Goal: Transaction & Acquisition: Purchase product/service

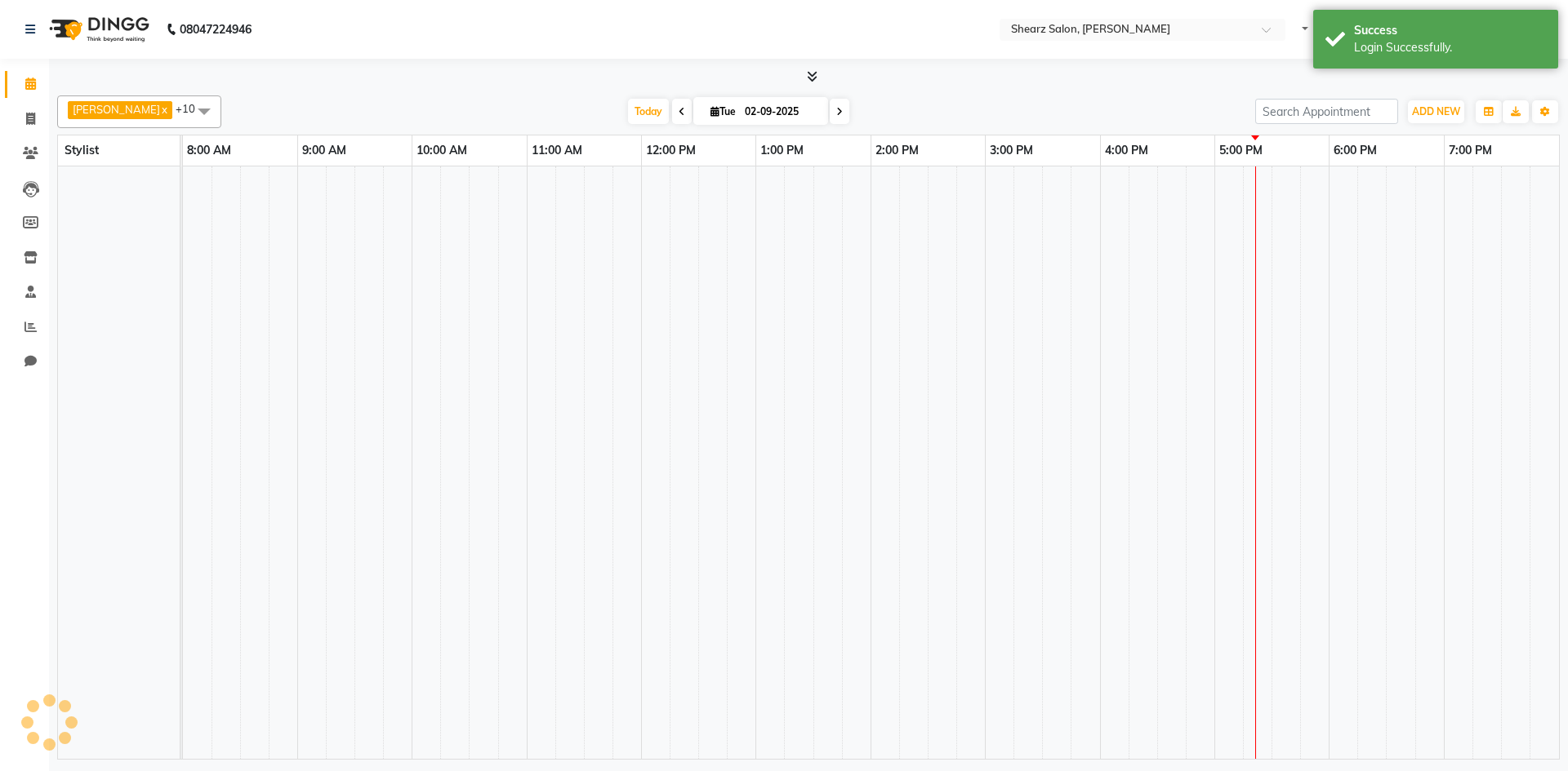
select select "en"
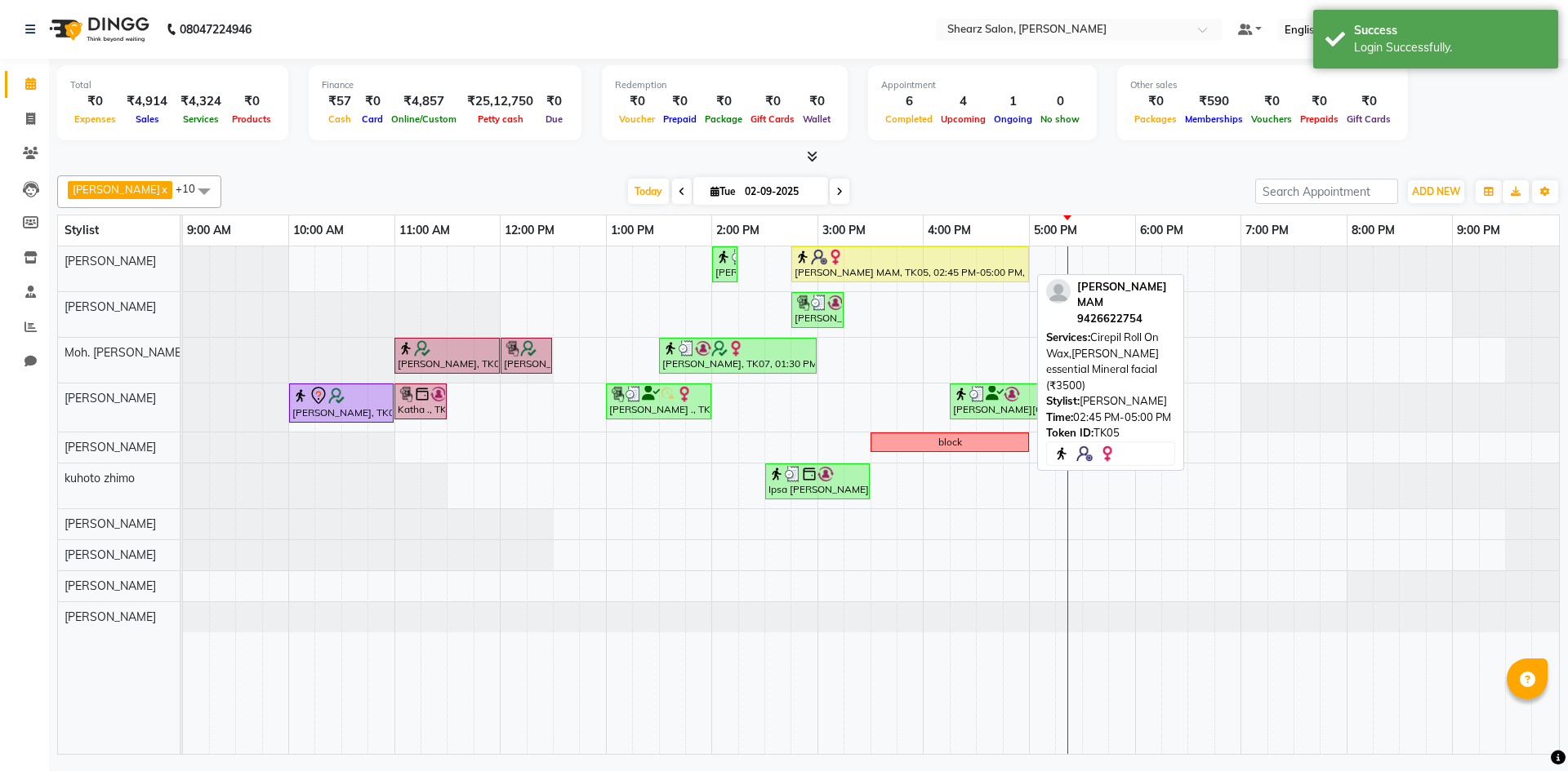
click at [1007, 256] on div at bounding box center [910, 256] width 231 height 16
select select "1"
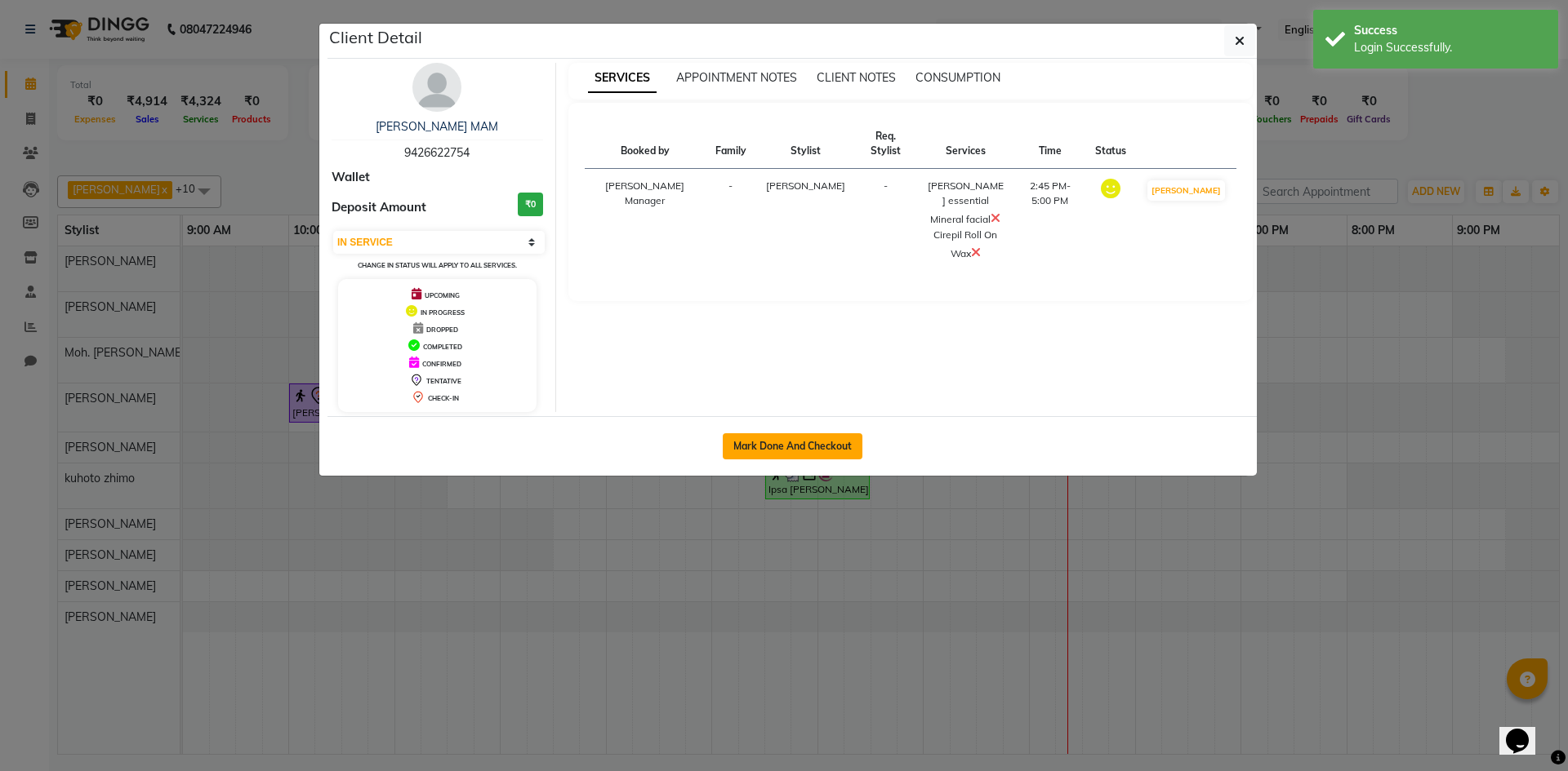
click at [798, 451] on button "Mark Done And Checkout" at bounding box center [792, 446] width 139 height 26
select select "service"
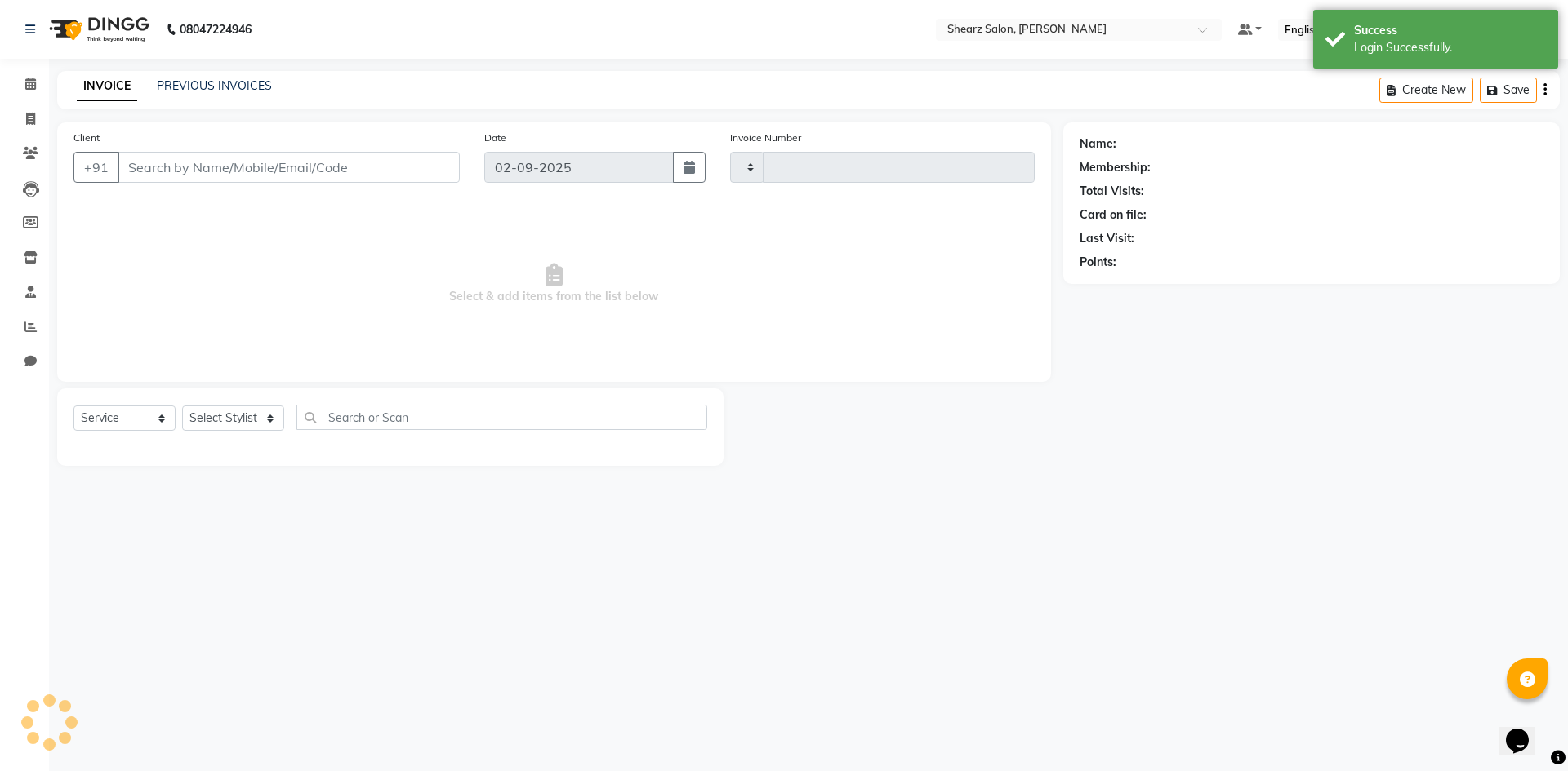
type input "5070"
select select "3"
select select "8159"
type input "9426622754"
select select "77322"
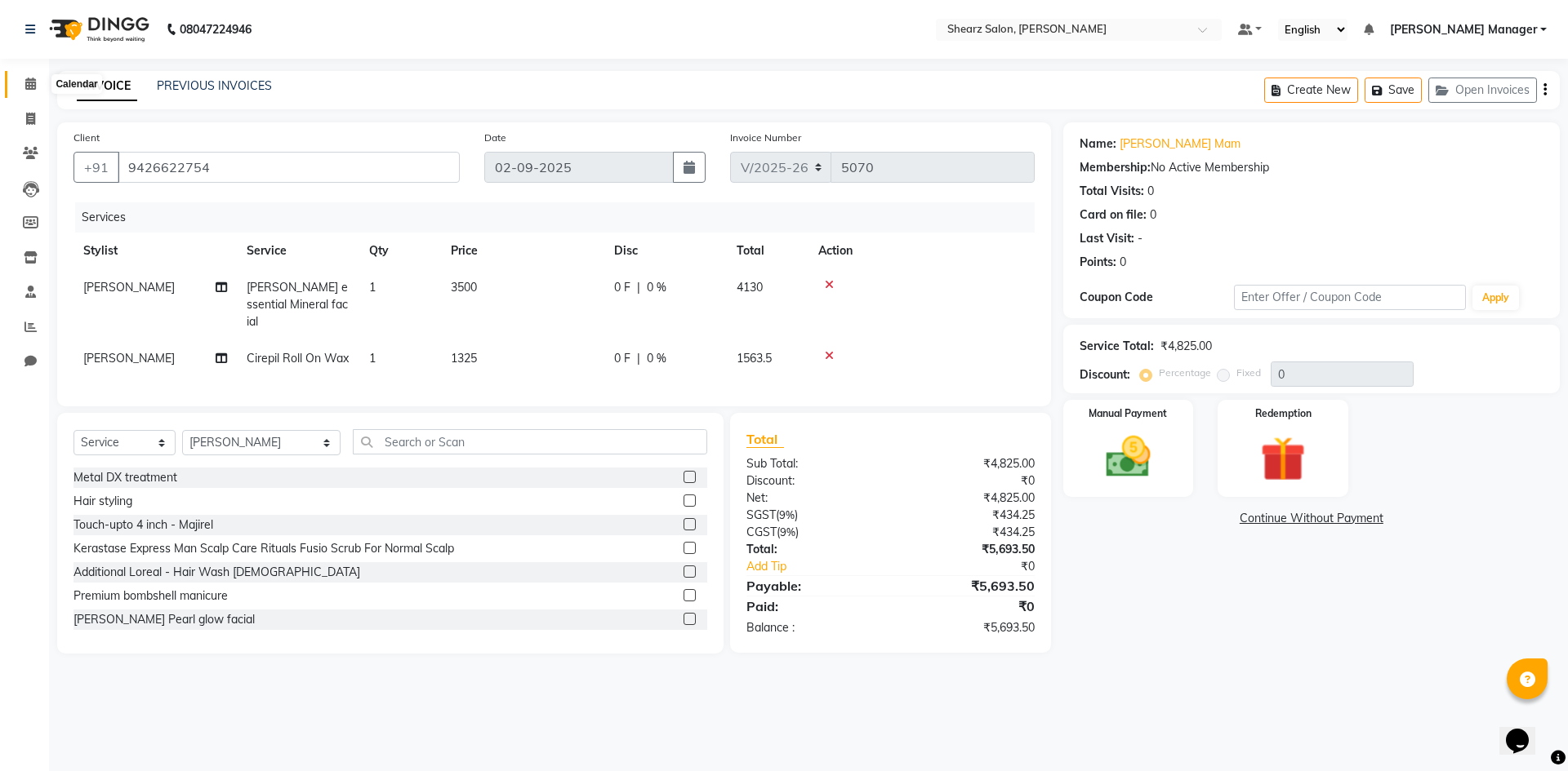
click at [27, 76] on span at bounding box center [30, 85] width 28 height 19
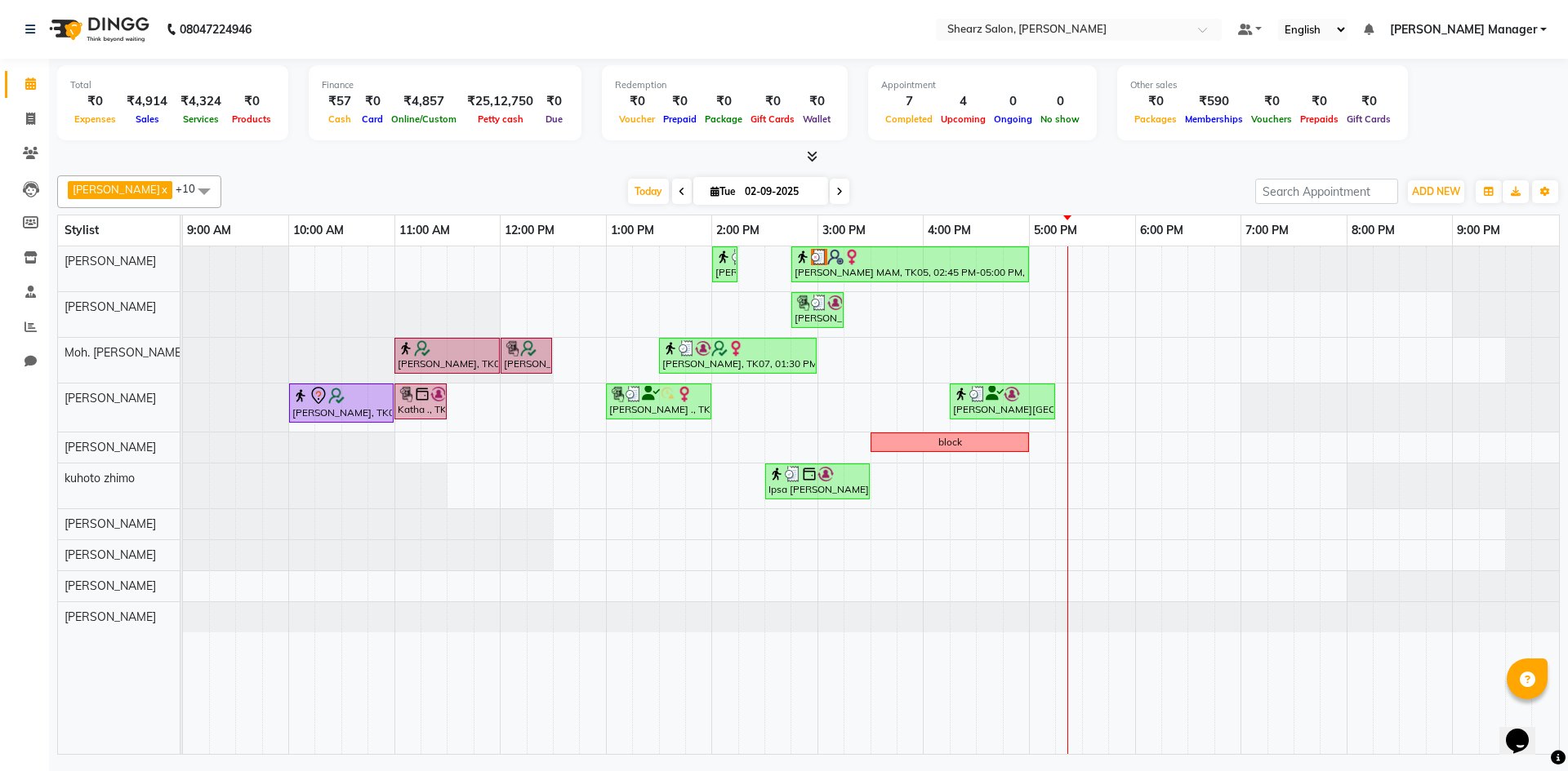
click at [679, 187] on icon at bounding box center [682, 192] width 7 height 9
type input "01-09-2025"
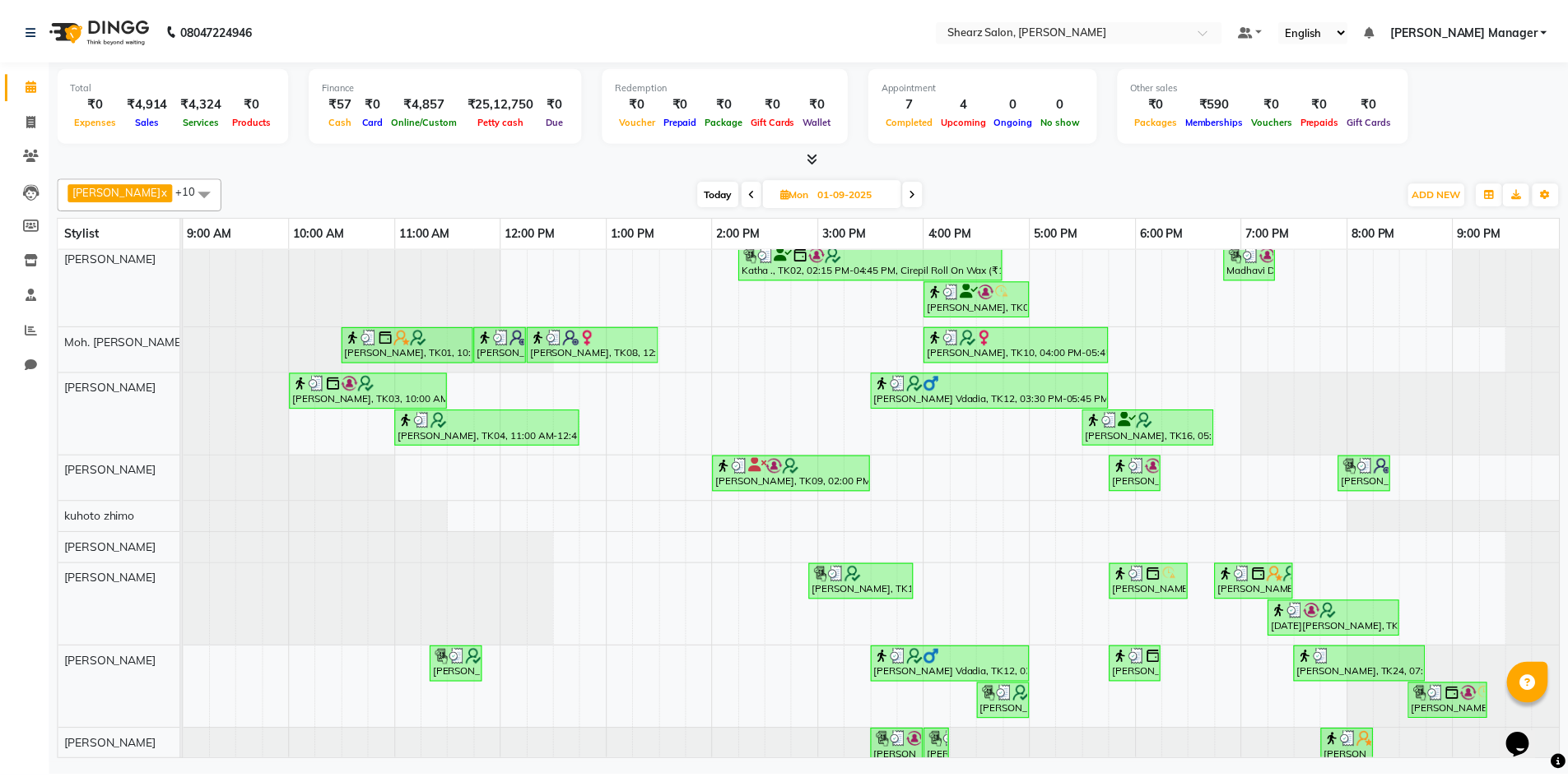
scroll to position [66, 0]
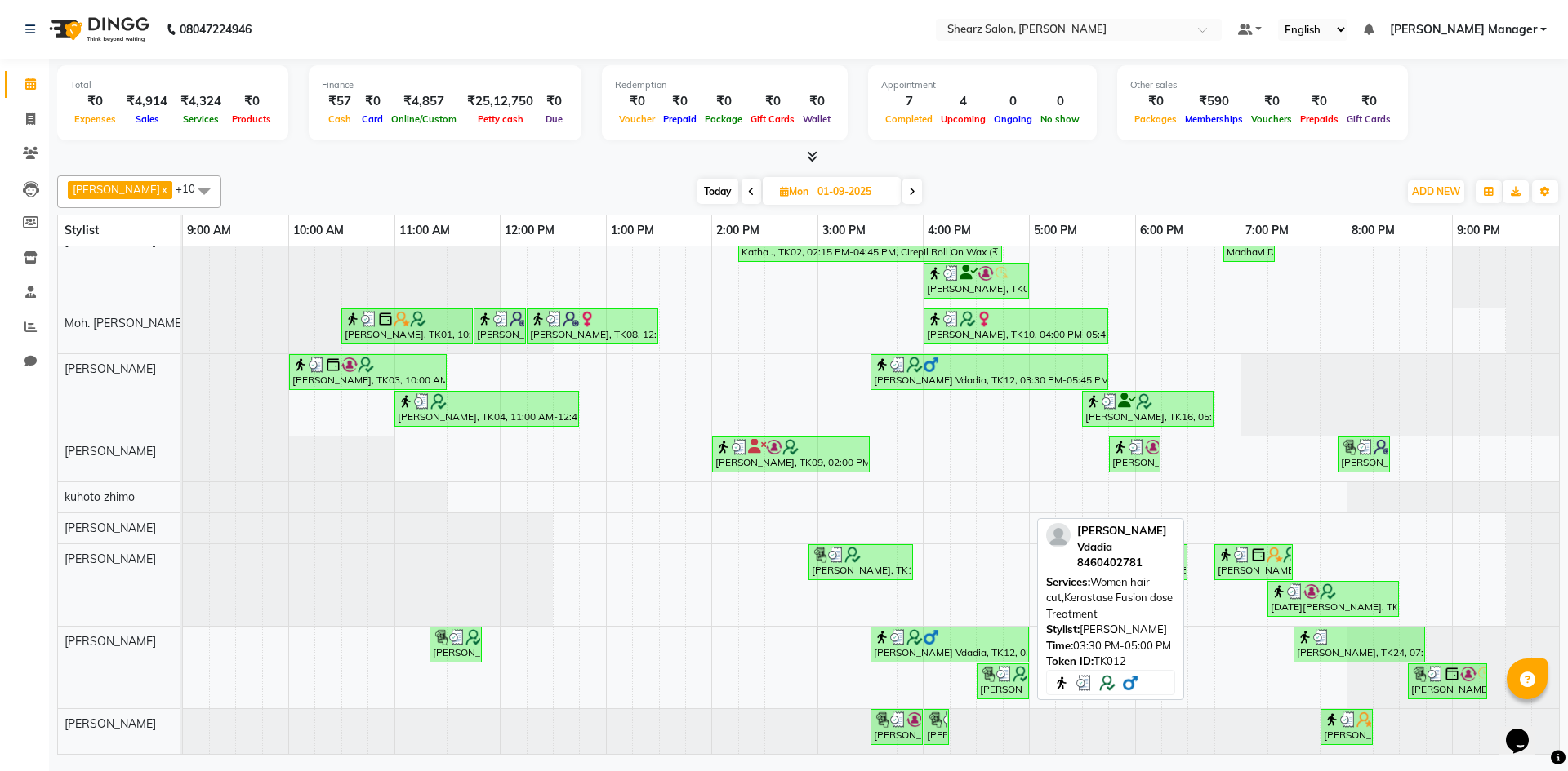
click at [931, 641] on div "[PERSON_NAME] Vdadia, TK12, 03:30 PM-05:00 PM, Women hair cut,Kerastase Fusion …" at bounding box center [949, 645] width 155 height 31
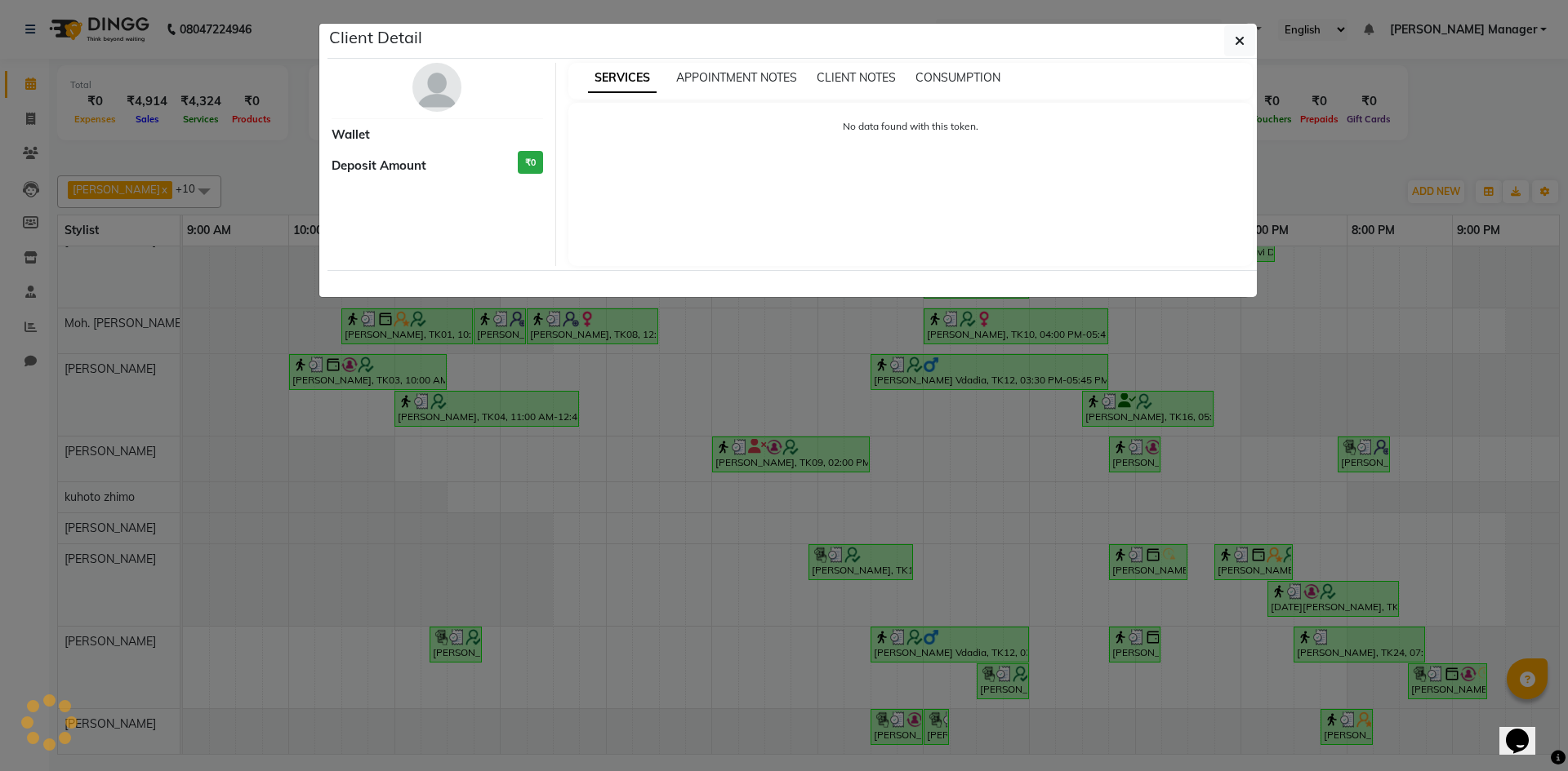
select select "3"
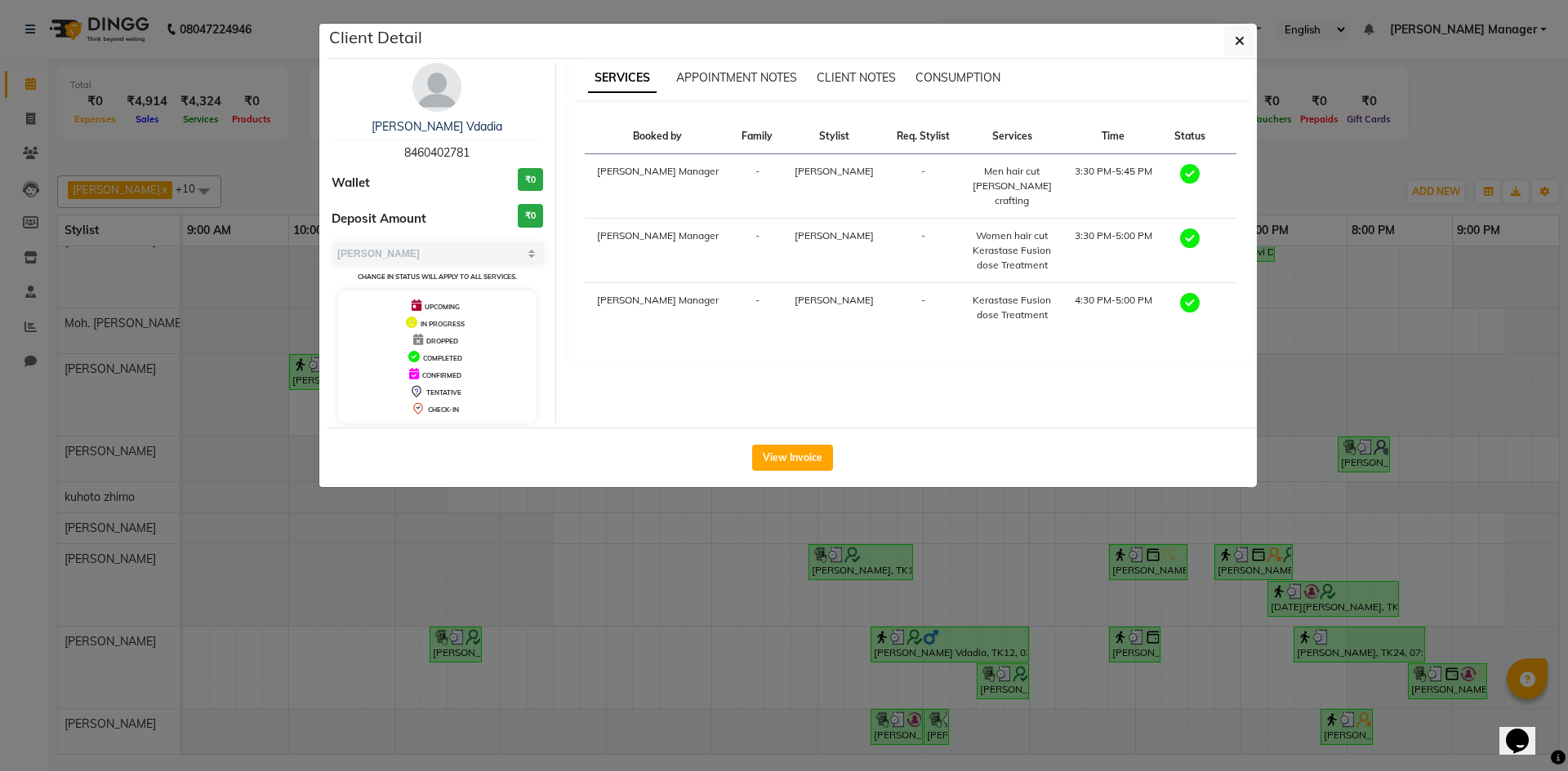
drag, startPoint x: 402, startPoint y: 153, endPoint x: 496, endPoint y: 154, distance: 94.0
click at [496, 154] on div "[PERSON_NAME] Vdadia 8460402781" at bounding box center [437, 140] width 212 height 43
copy span "8460402781"
click at [248, 200] on ngb-modal-window "Client Detail [PERSON_NAME] Vdadia 8460402781 Wallet ₹0 Deposit Amount ₹0 Selec…" at bounding box center [784, 385] width 1568 height 771
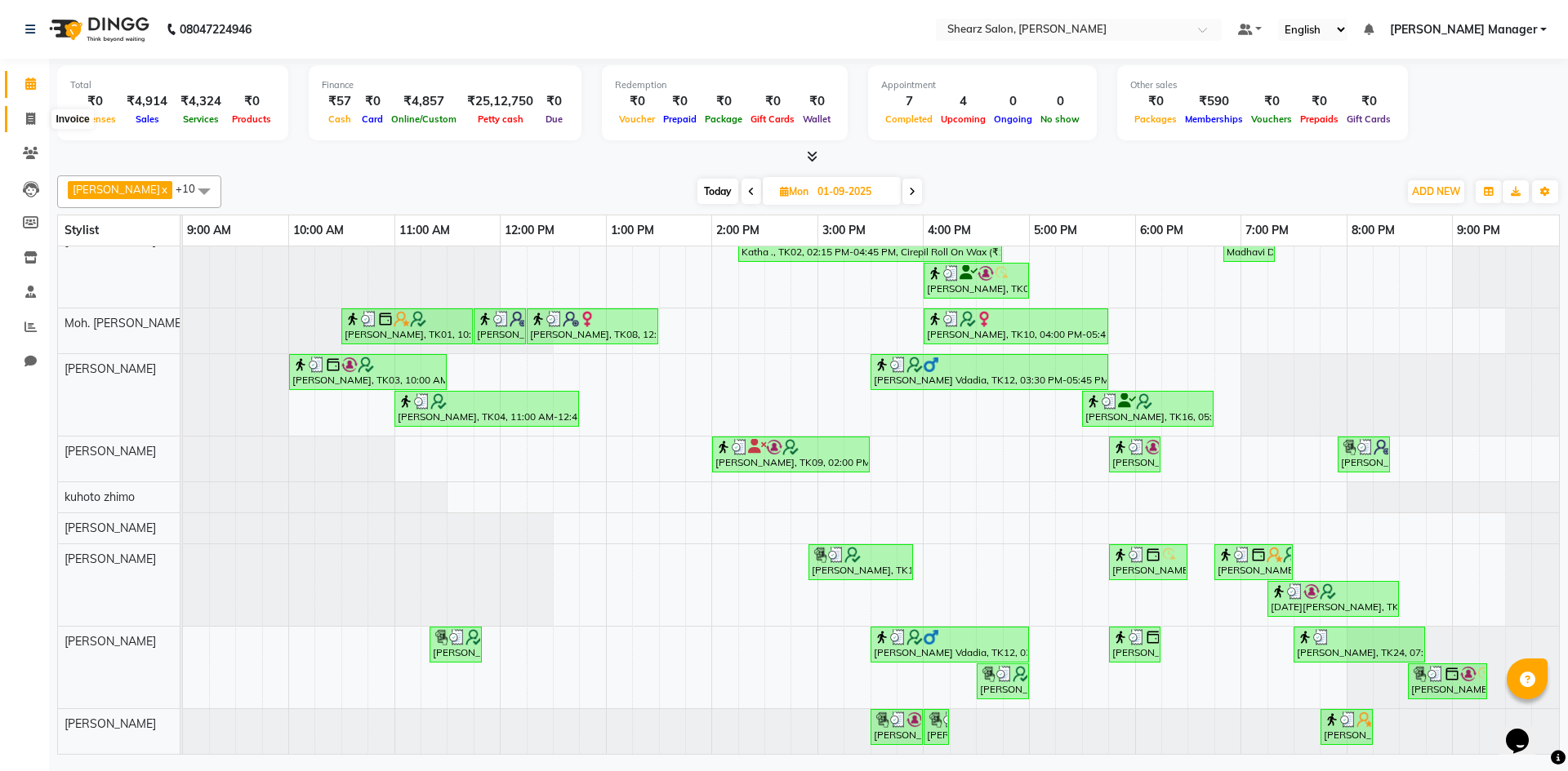
click at [40, 124] on span at bounding box center [30, 120] width 28 height 19
select select "service"
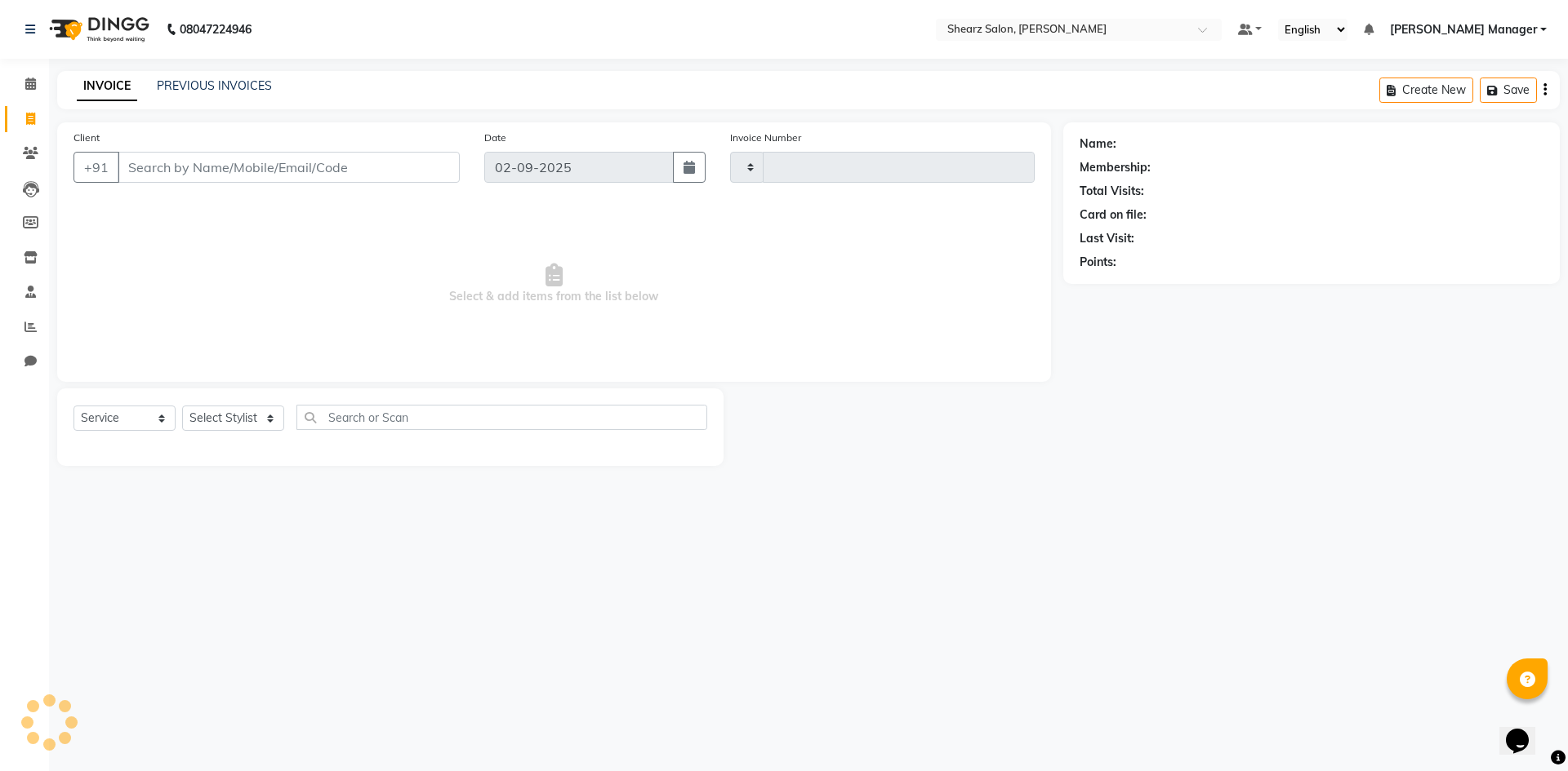
type input "5070"
select select "8159"
type input "8460402781"
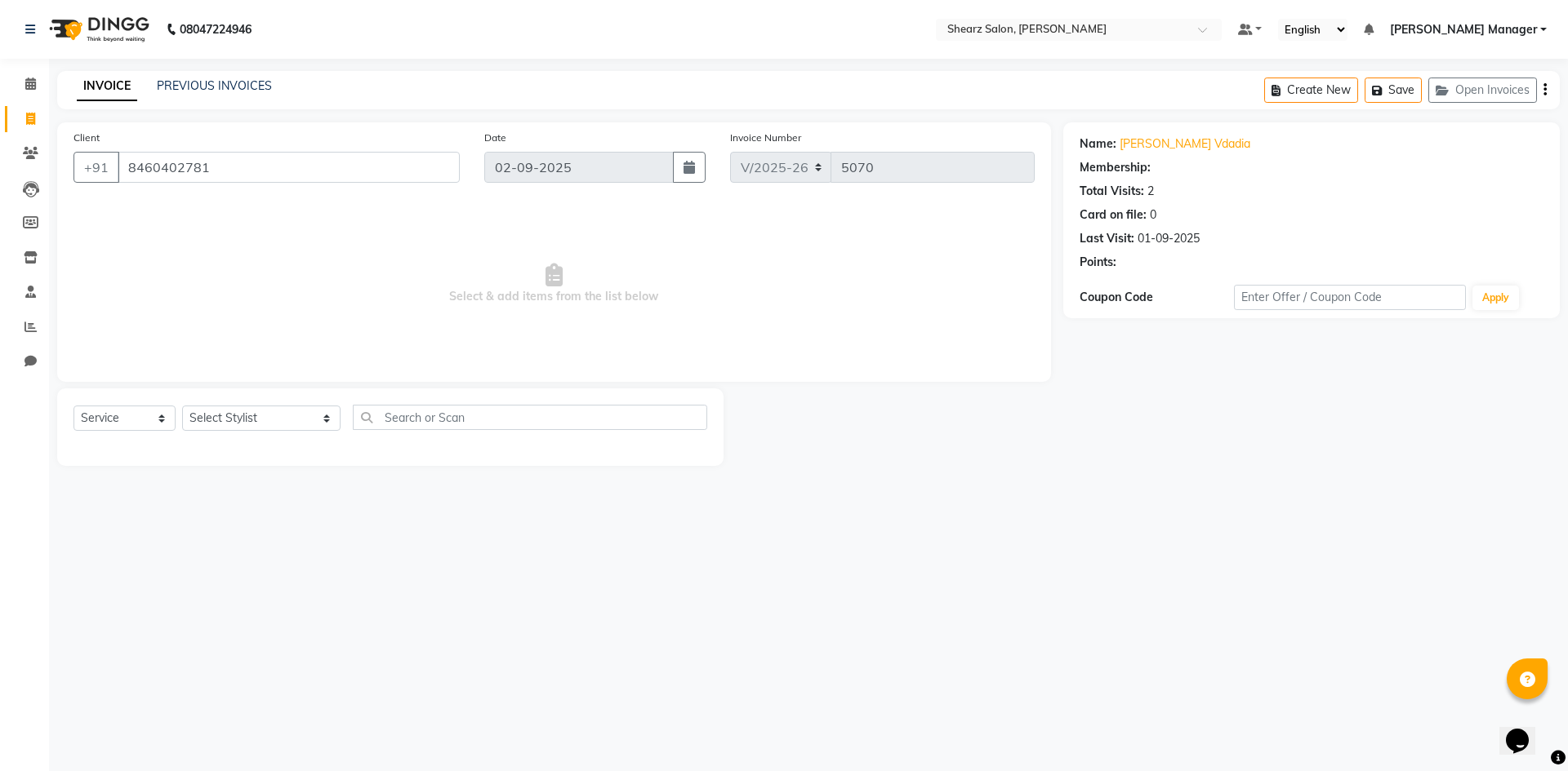
select select "1: Object"
click at [234, 426] on select "Select Stylist AakashKumar Nai Admin A General [PERSON_NAME] Asha Chavariya [PE…" at bounding box center [261, 418] width 158 height 25
select select "77322"
click at [182, 406] on select "Select Stylist AakashKumar Nai Admin A General [PERSON_NAME] Asha Chavariya [PE…" at bounding box center [261, 418] width 158 height 25
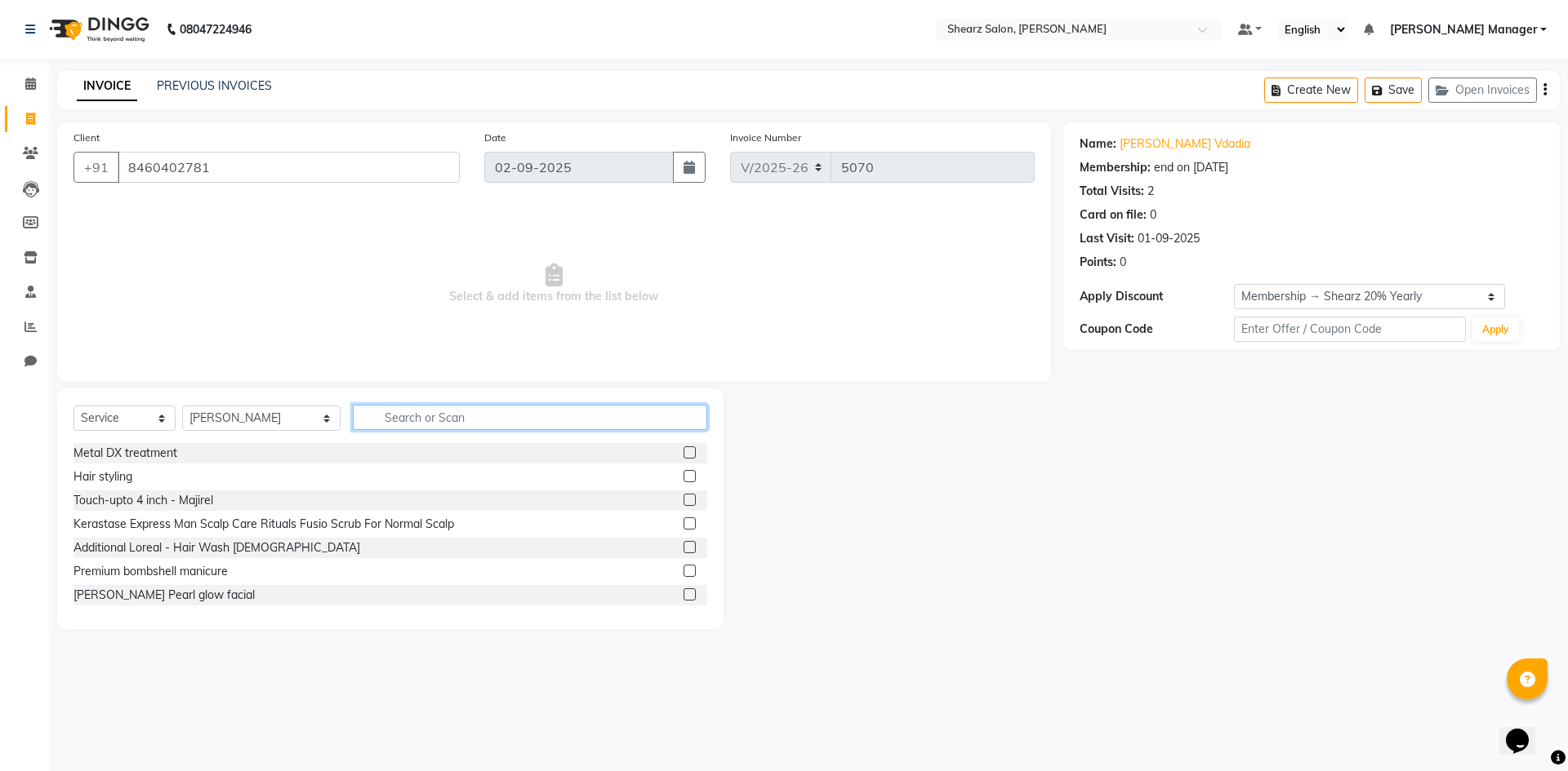
click at [421, 421] on input "text" at bounding box center [530, 417] width 354 height 25
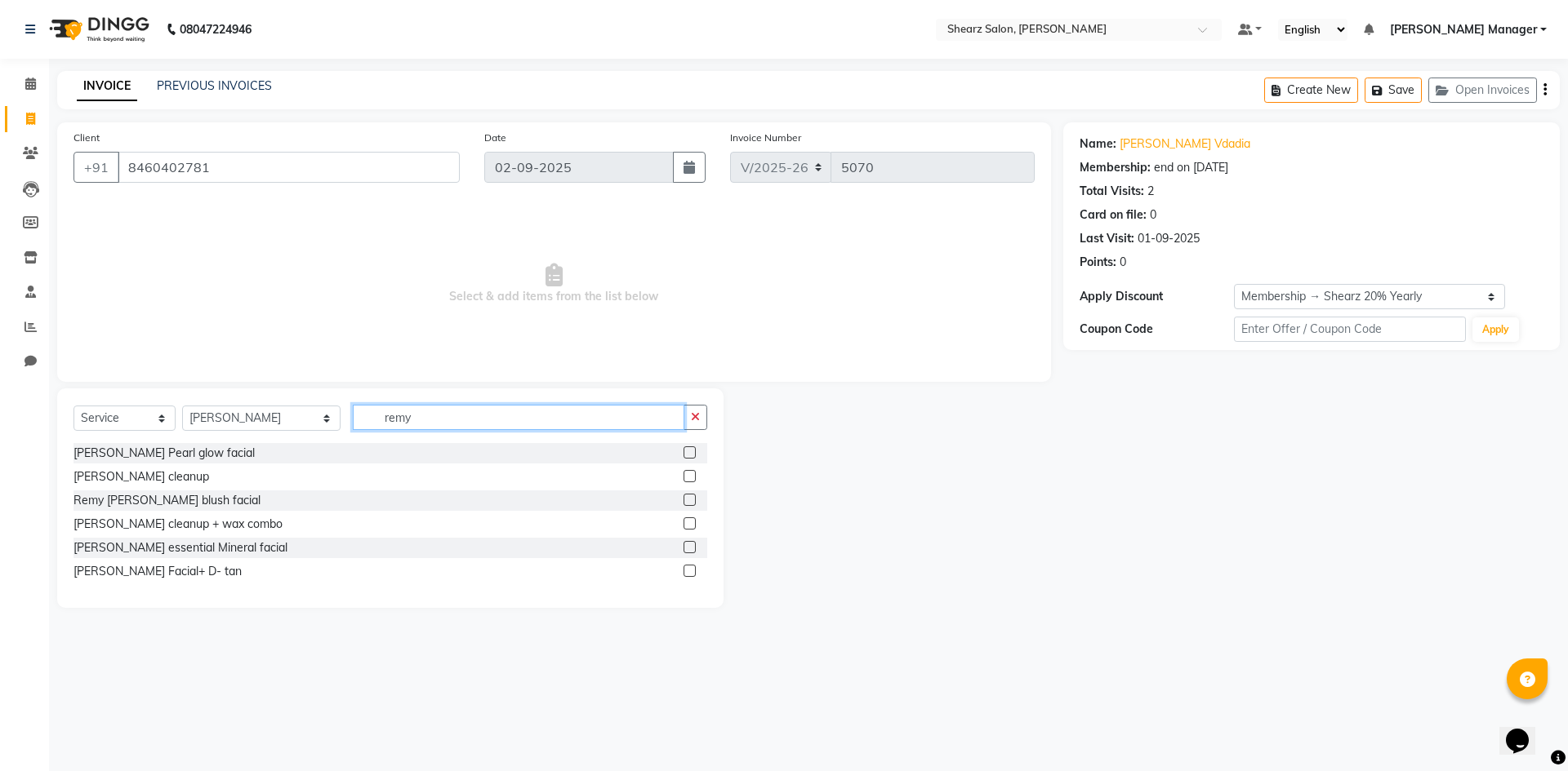
type input "remy"
click at [691, 543] on label at bounding box center [689, 547] width 12 height 12
click at [691, 543] on input "checkbox" at bounding box center [688, 548] width 10 height 10
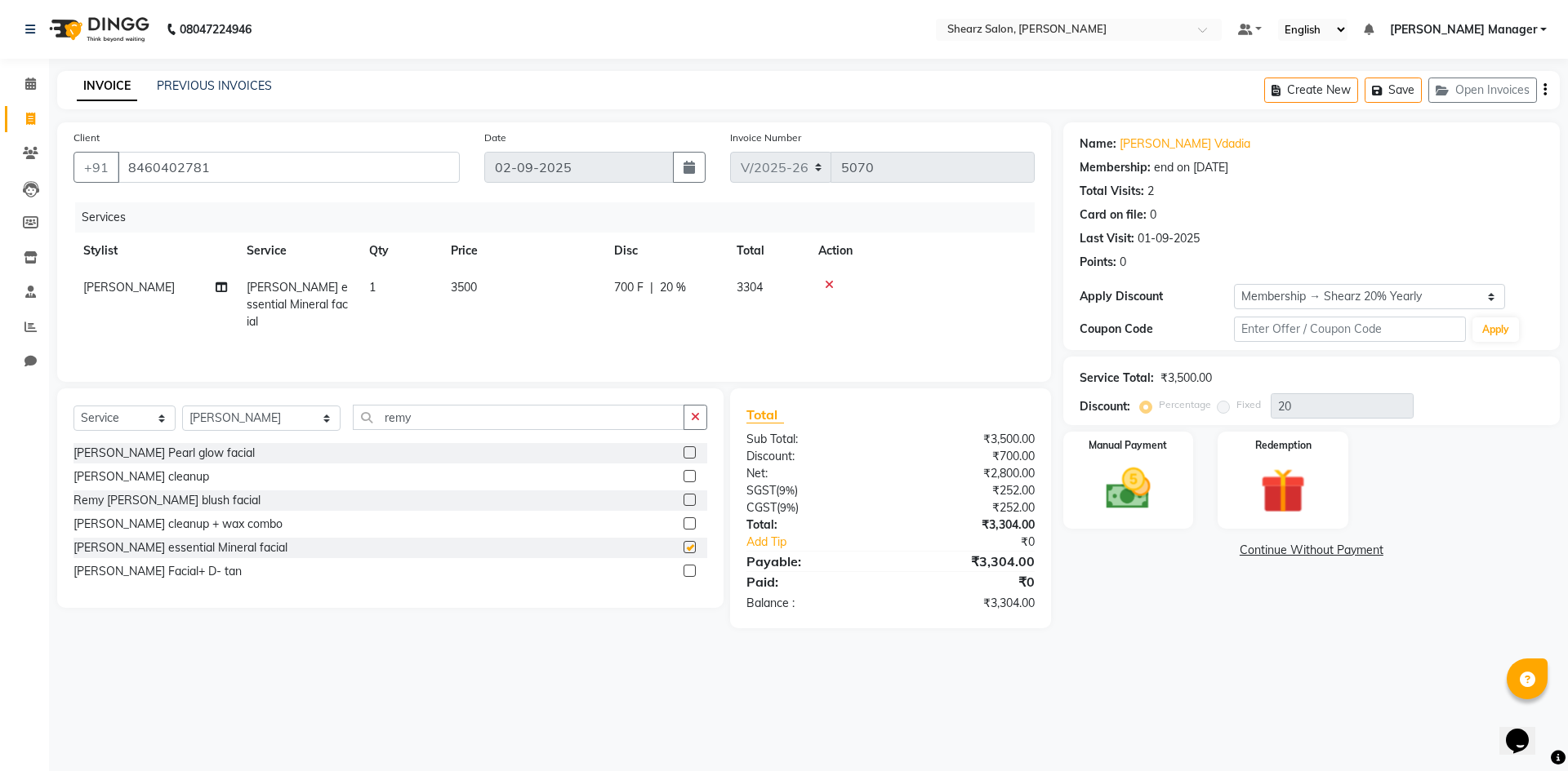
checkbox input "false"
click at [482, 418] on input "remy" at bounding box center [519, 417] width 331 height 25
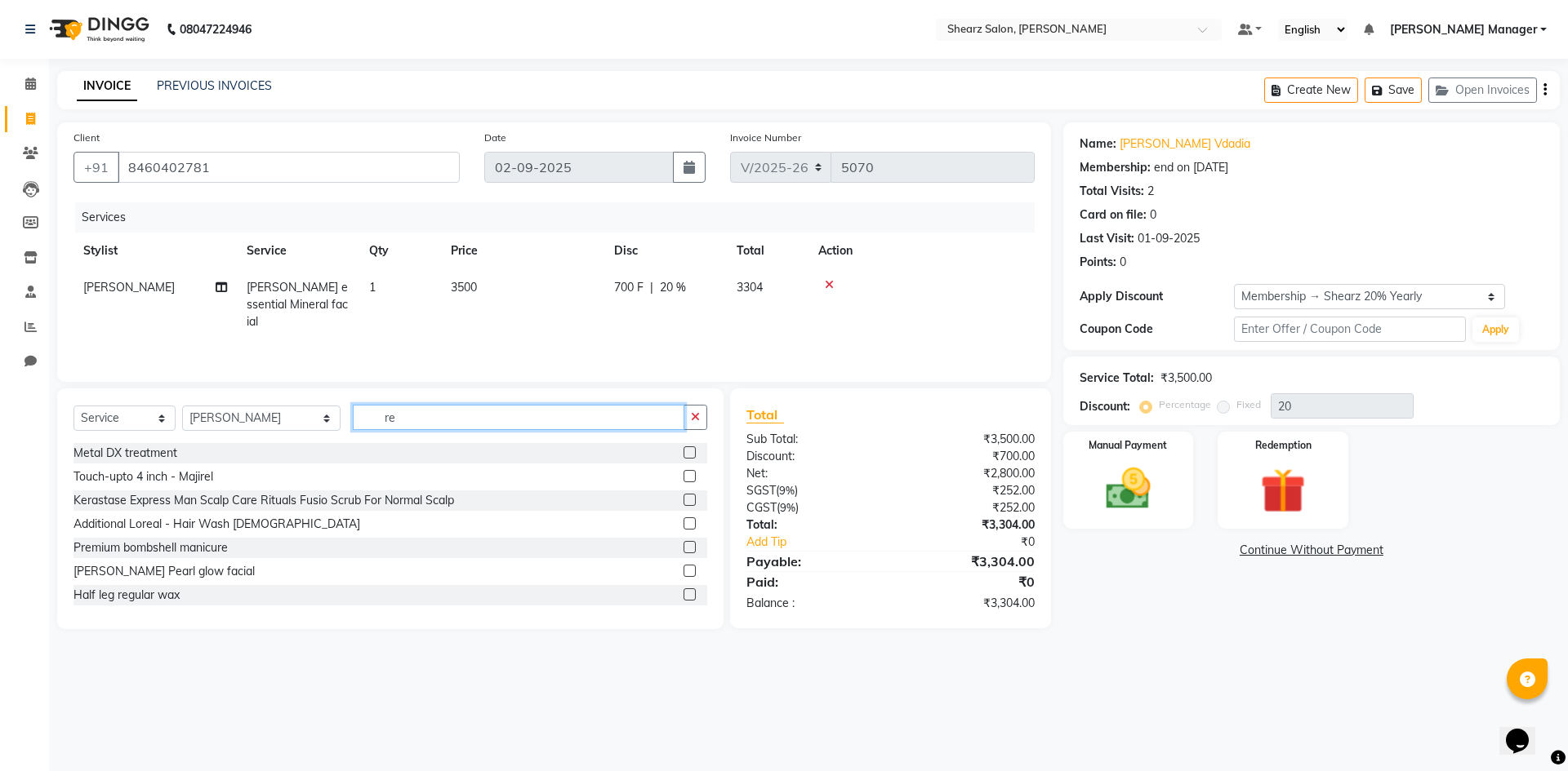
type input "r"
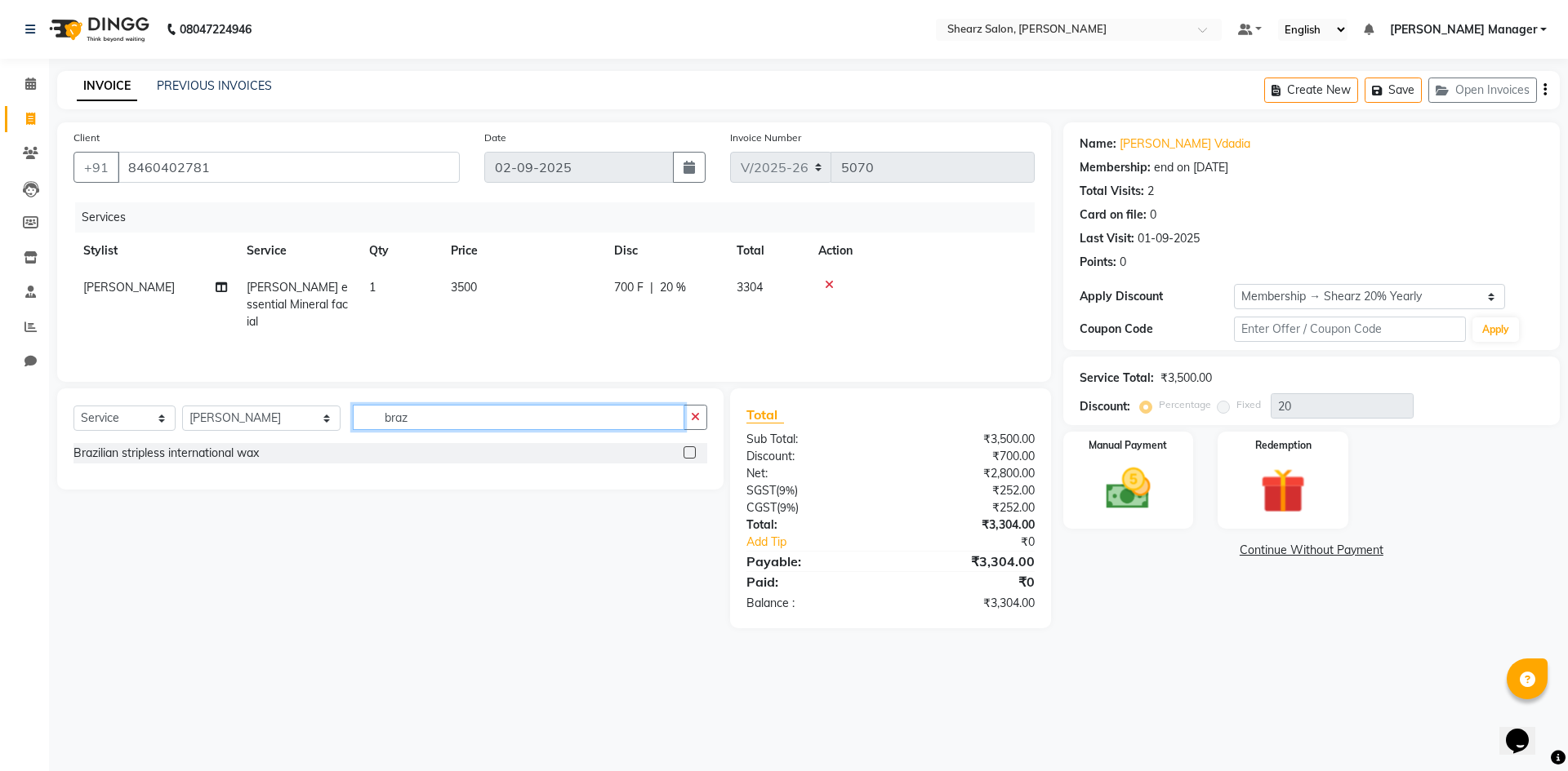
type input "braz"
click at [692, 452] on label at bounding box center [689, 452] width 12 height 12
click at [692, 452] on input "checkbox" at bounding box center [688, 453] width 10 height 10
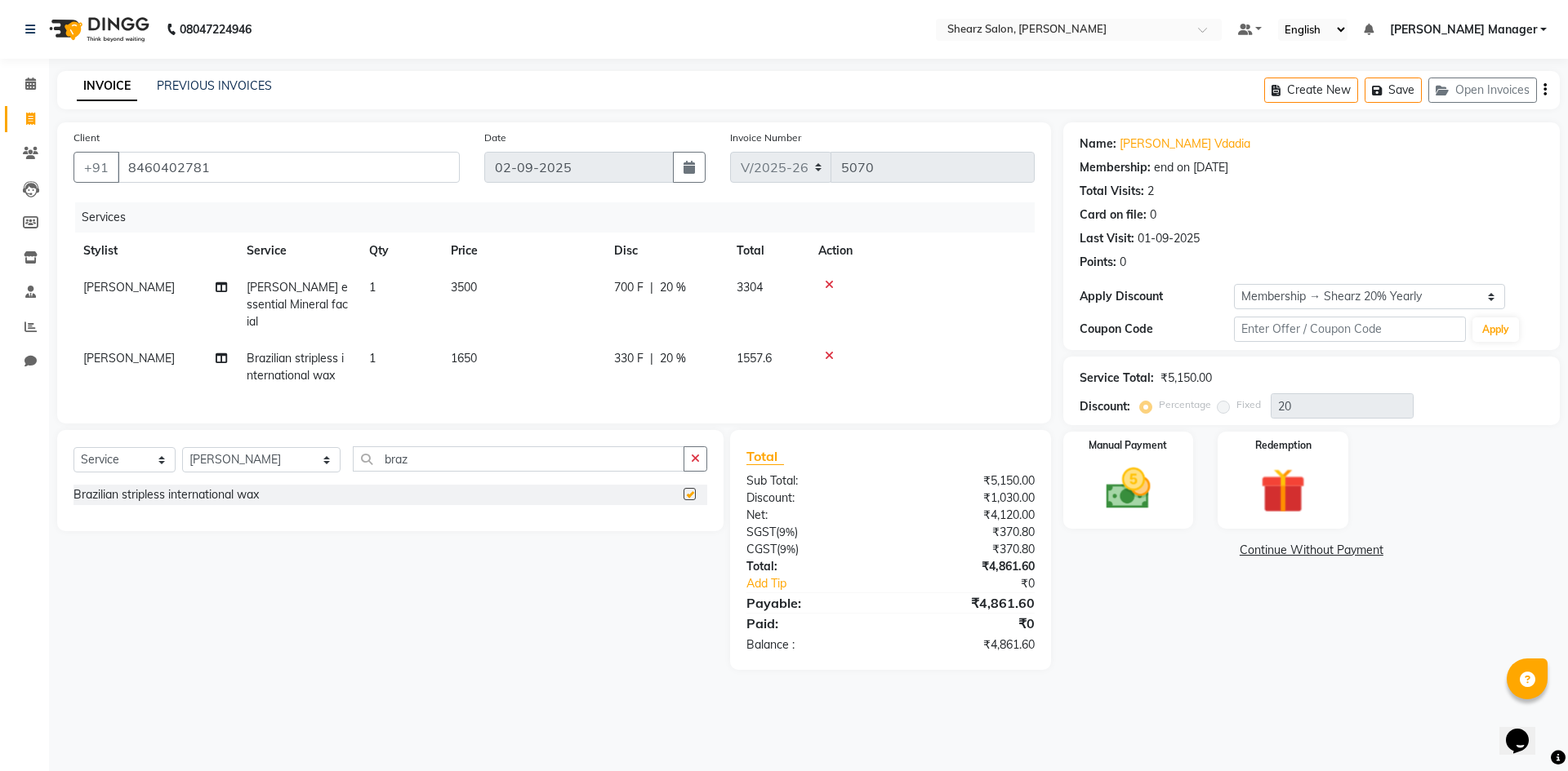
checkbox input "false"
click at [388, 449] on input "braz" at bounding box center [519, 458] width 331 height 25
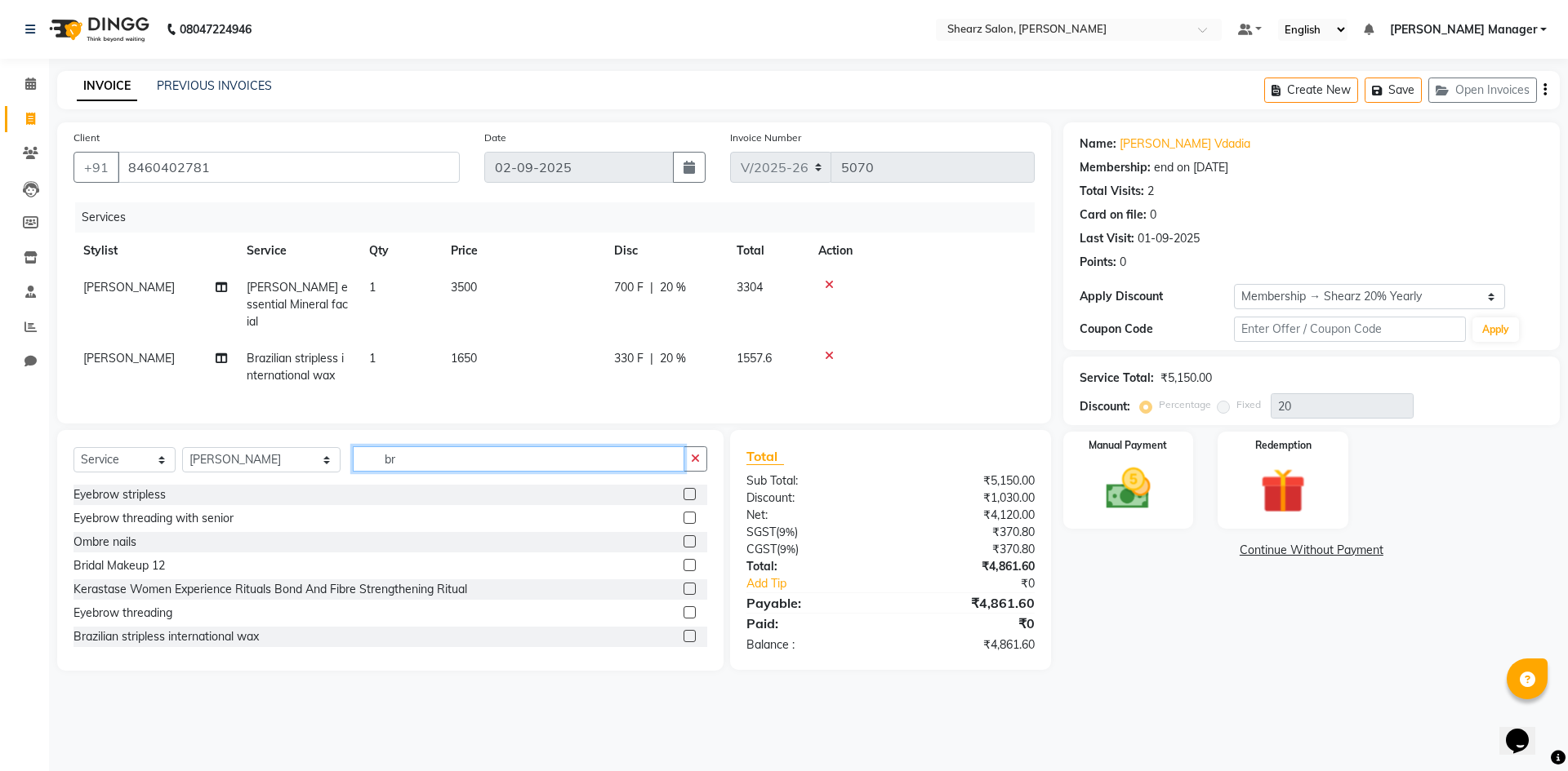
type input "b"
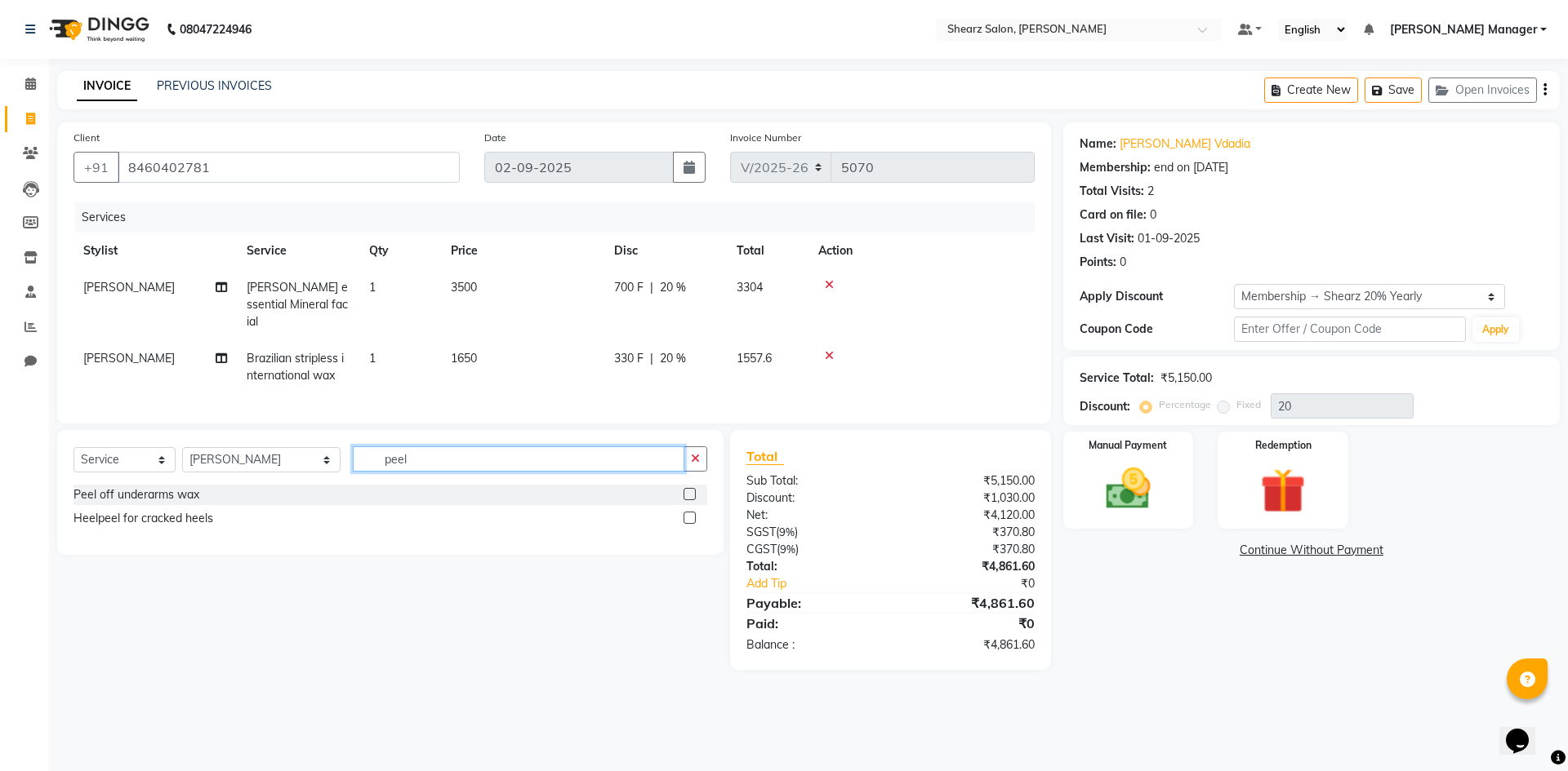
type input "peel"
click at [690, 490] on label at bounding box center [689, 494] width 12 height 12
click at [690, 490] on input "checkbox" at bounding box center [688, 494] width 10 height 10
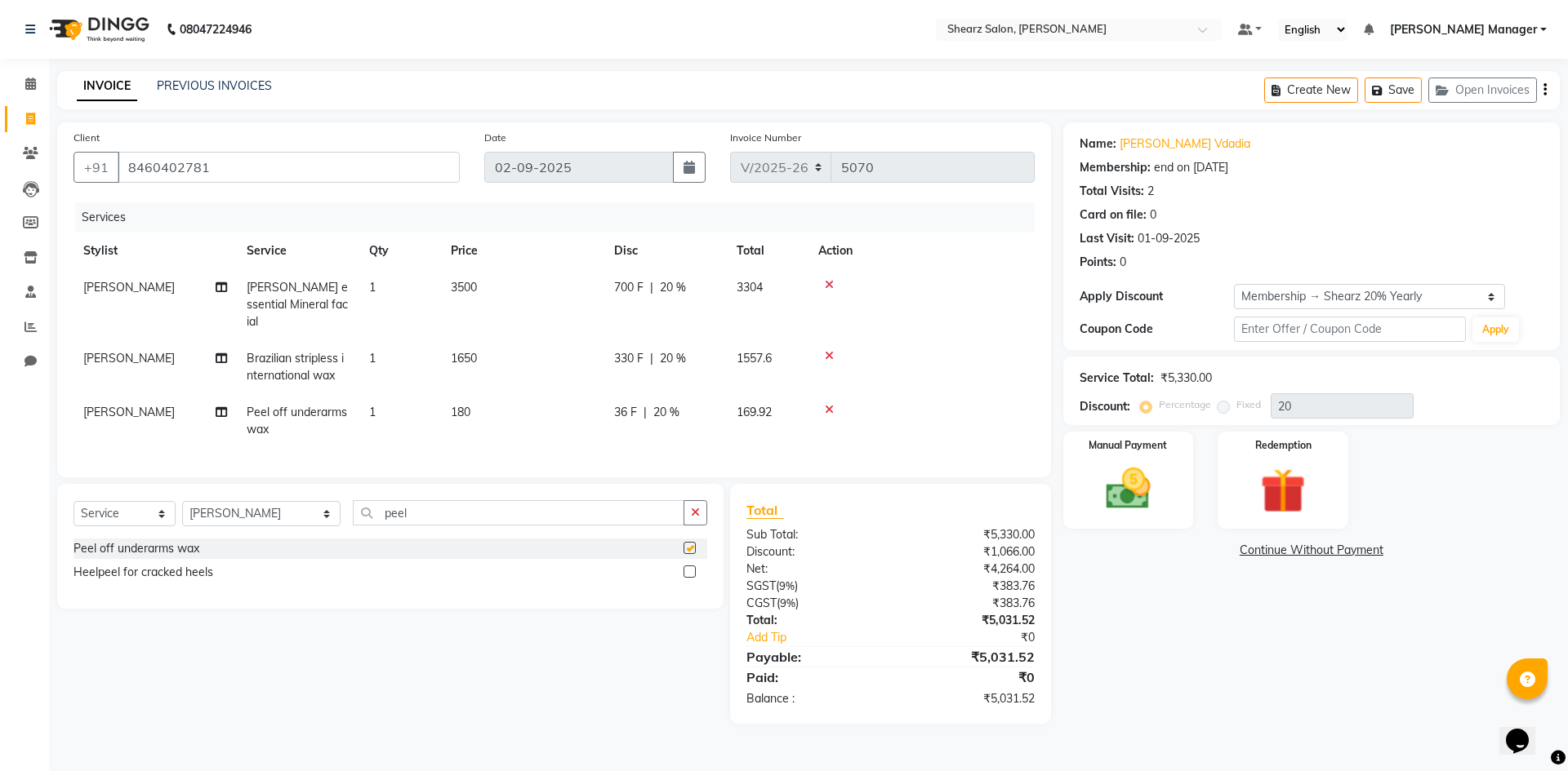
checkbox input "false"
click at [526, 517] on input "peel" at bounding box center [519, 513] width 331 height 25
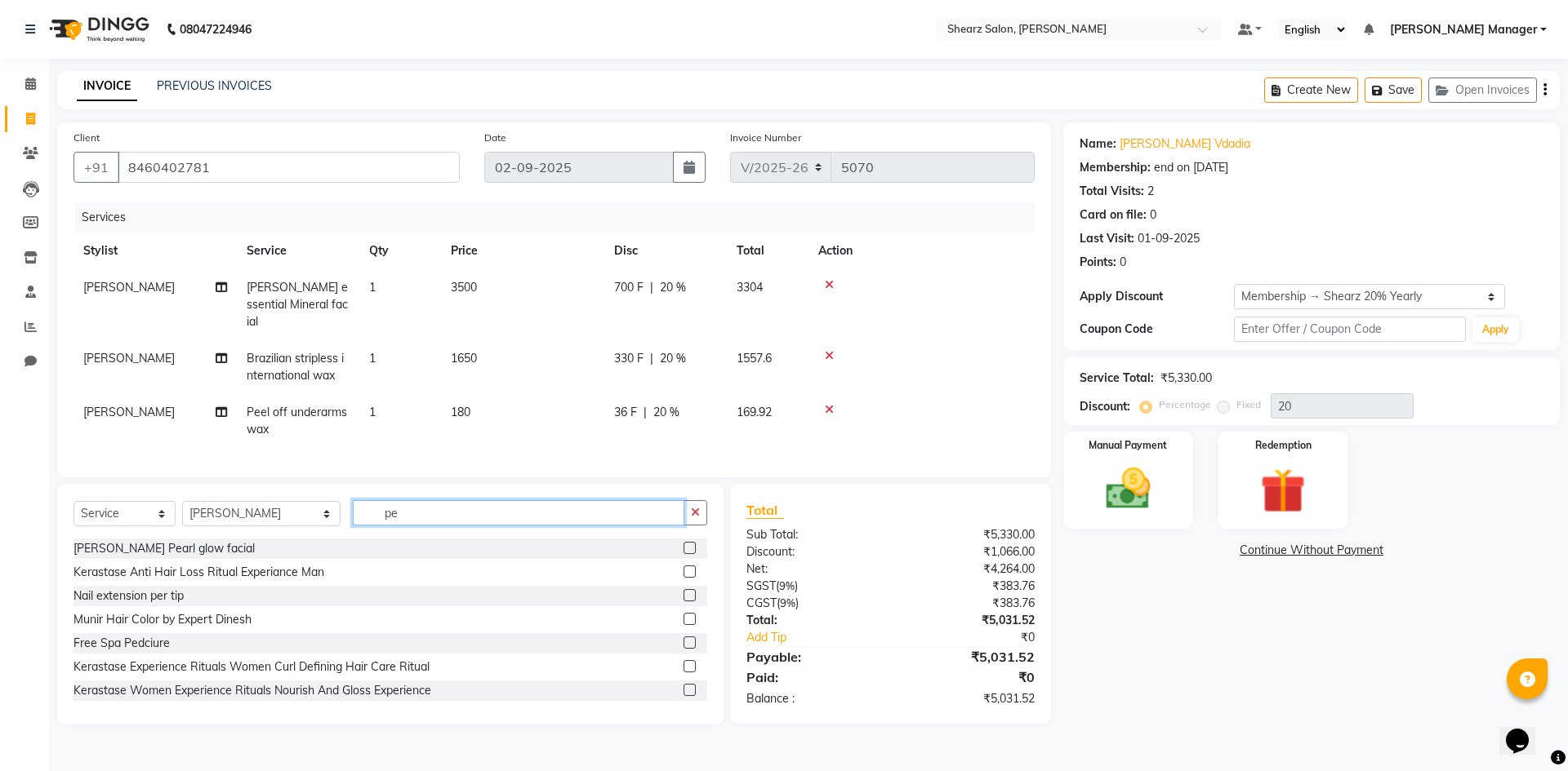
type input "p"
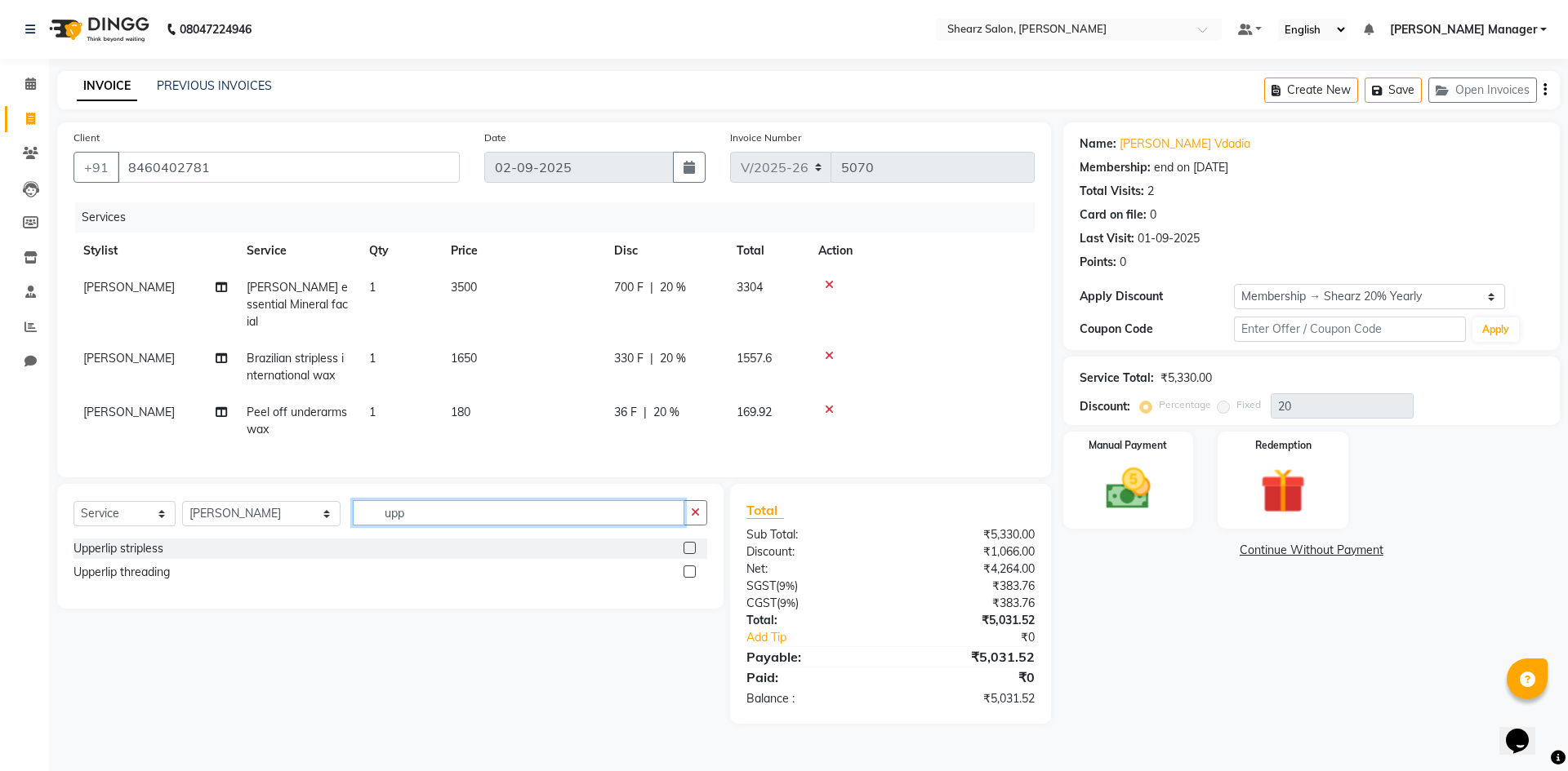
type input "upp"
click at [688, 543] on label at bounding box center [689, 548] width 12 height 12
click at [688, 543] on input "checkbox" at bounding box center [688, 548] width 10 height 10
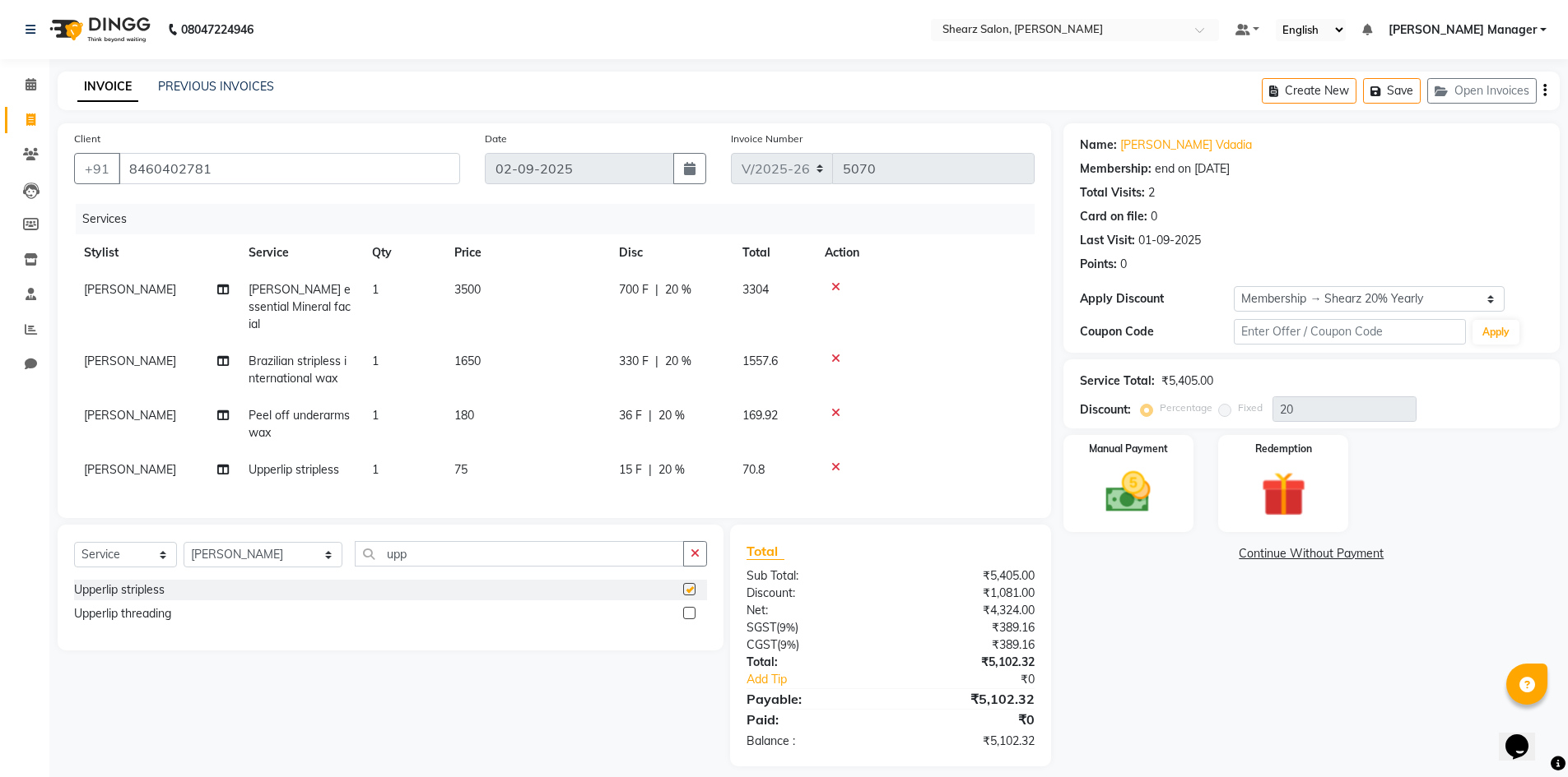
checkbox input "false"
click at [454, 552] on input "upp" at bounding box center [519, 554] width 329 height 26
type input "u"
type input "cir"
click at [690, 585] on label at bounding box center [689, 589] width 12 height 12
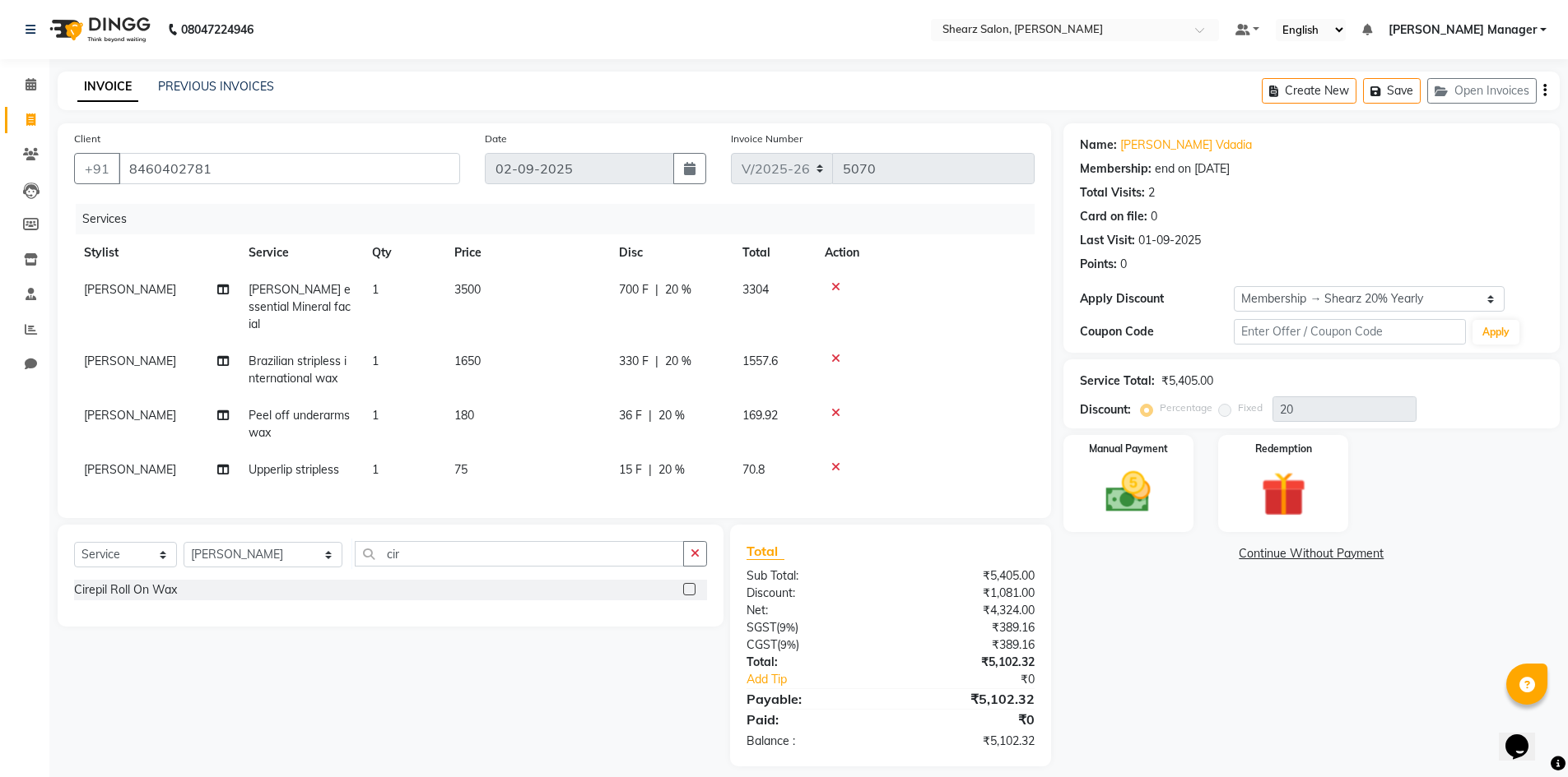
click at [690, 585] on input "checkbox" at bounding box center [688, 589] width 10 height 10
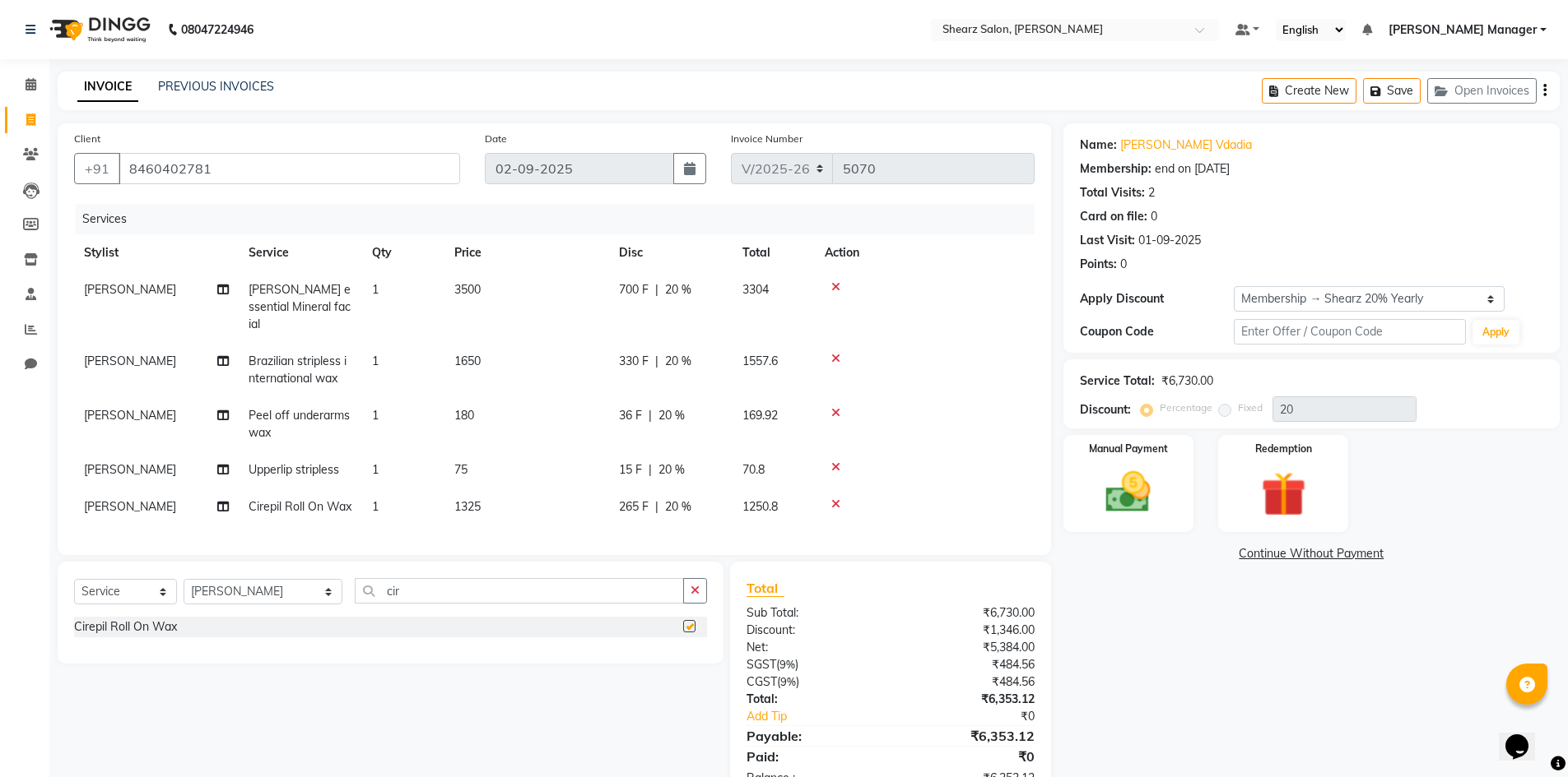
checkbox input "false"
click at [448, 579] on input "cir" at bounding box center [519, 591] width 329 height 26
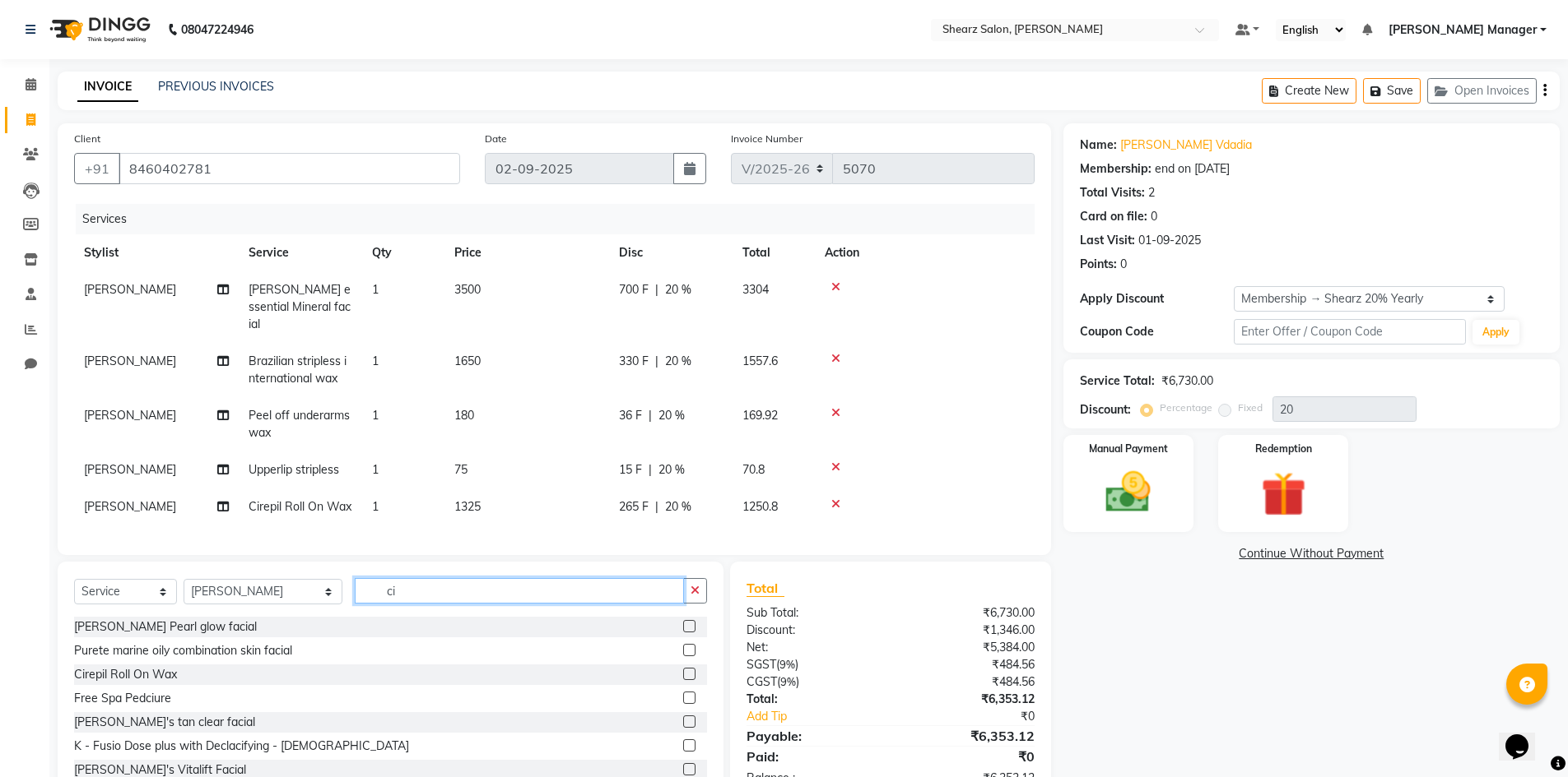
type input "c"
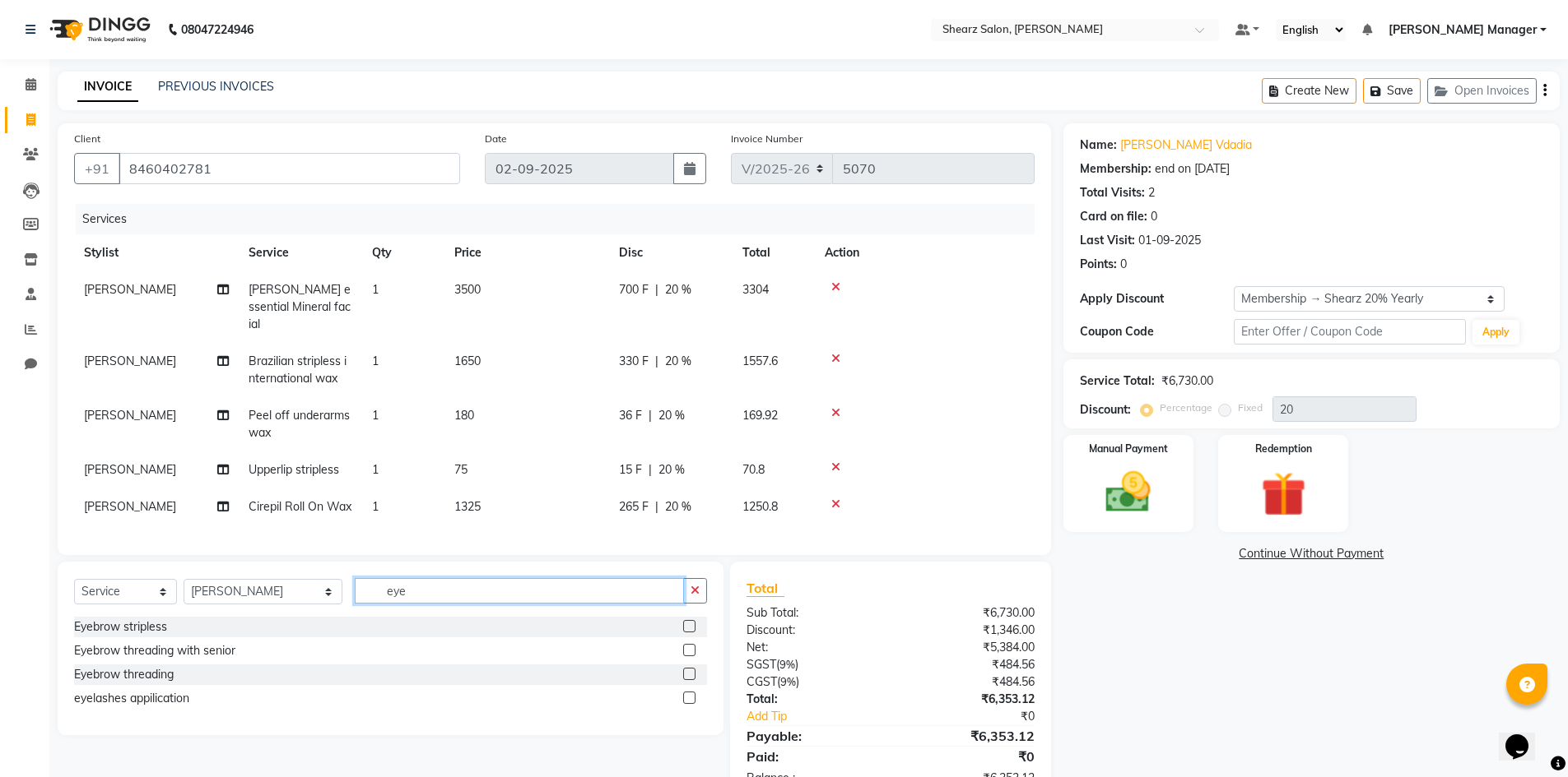
type input "eye"
click at [690, 668] on label at bounding box center [689, 674] width 12 height 12
click at [690, 670] on input "checkbox" at bounding box center [688, 675] width 10 height 10
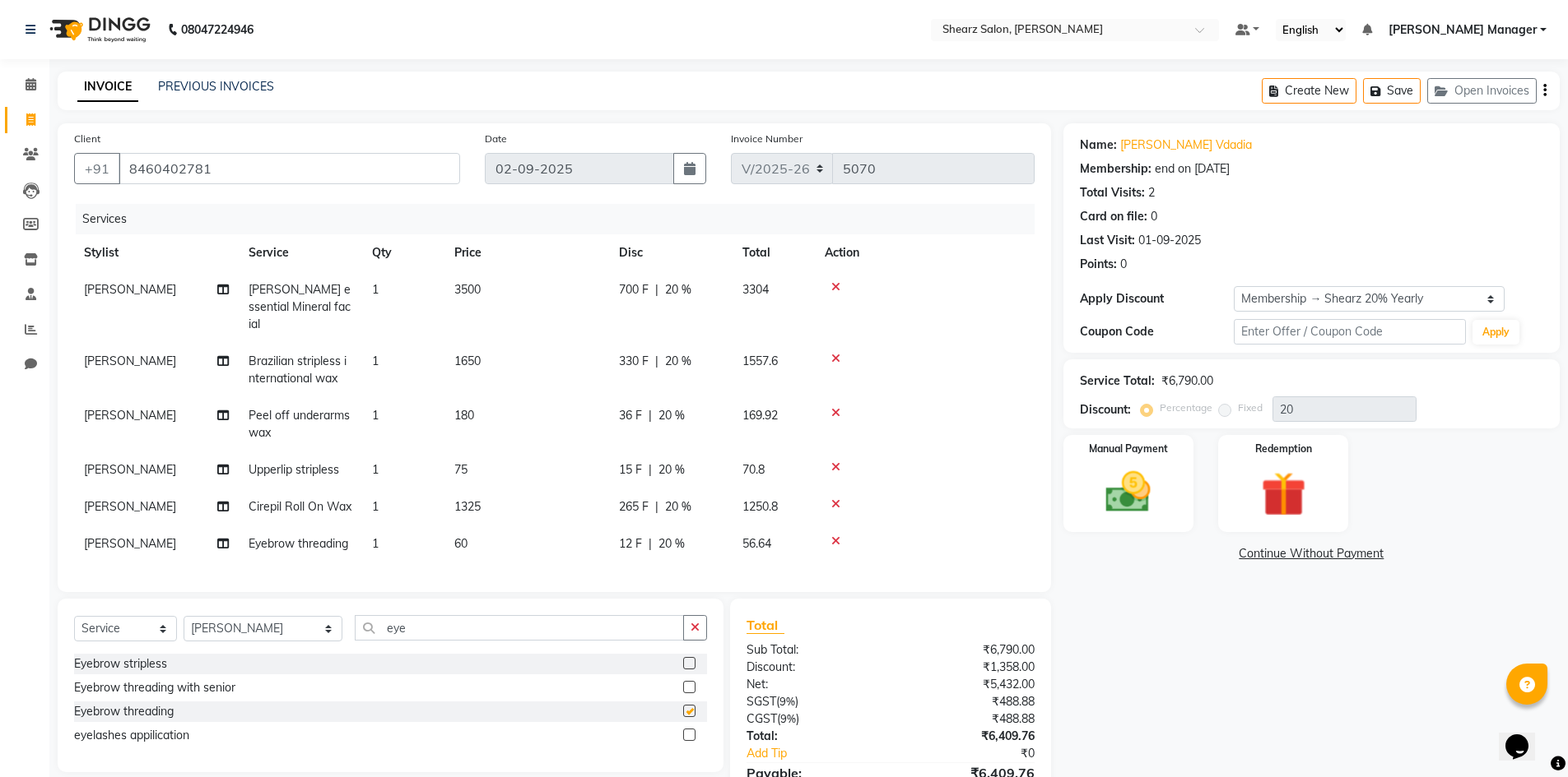
checkbox input "false"
click at [502, 623] on input "eye" at bounding box center [519, 628] width 329 height 26
type input "e"
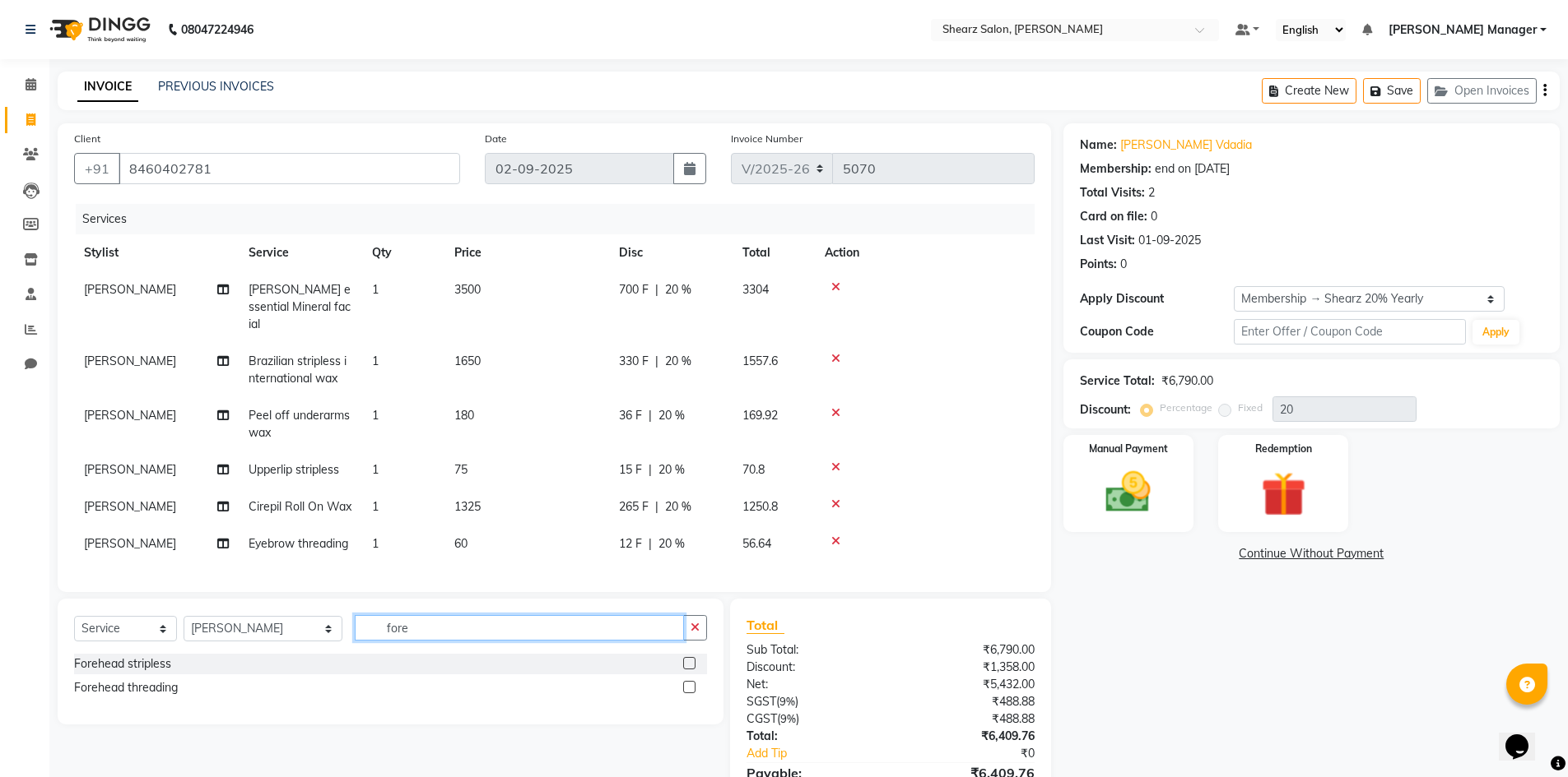
type input "fore"
click at [685, 681] on label at bounding box center [689, 687] width 12 height 12
click at [685, 683] on input "checkbox" at bounding box center [688, 688] width 10 height 10
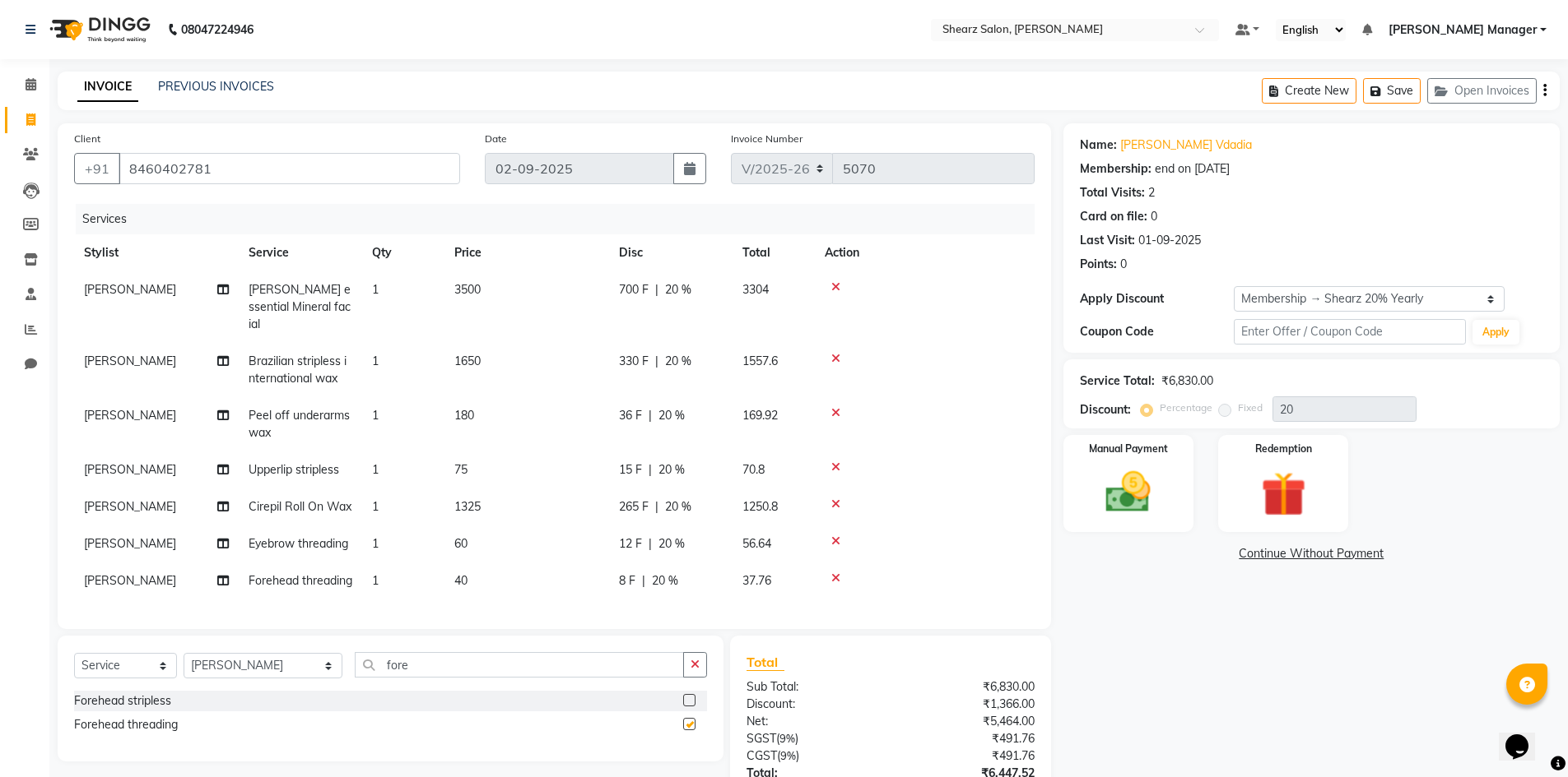
checkbox input "false"
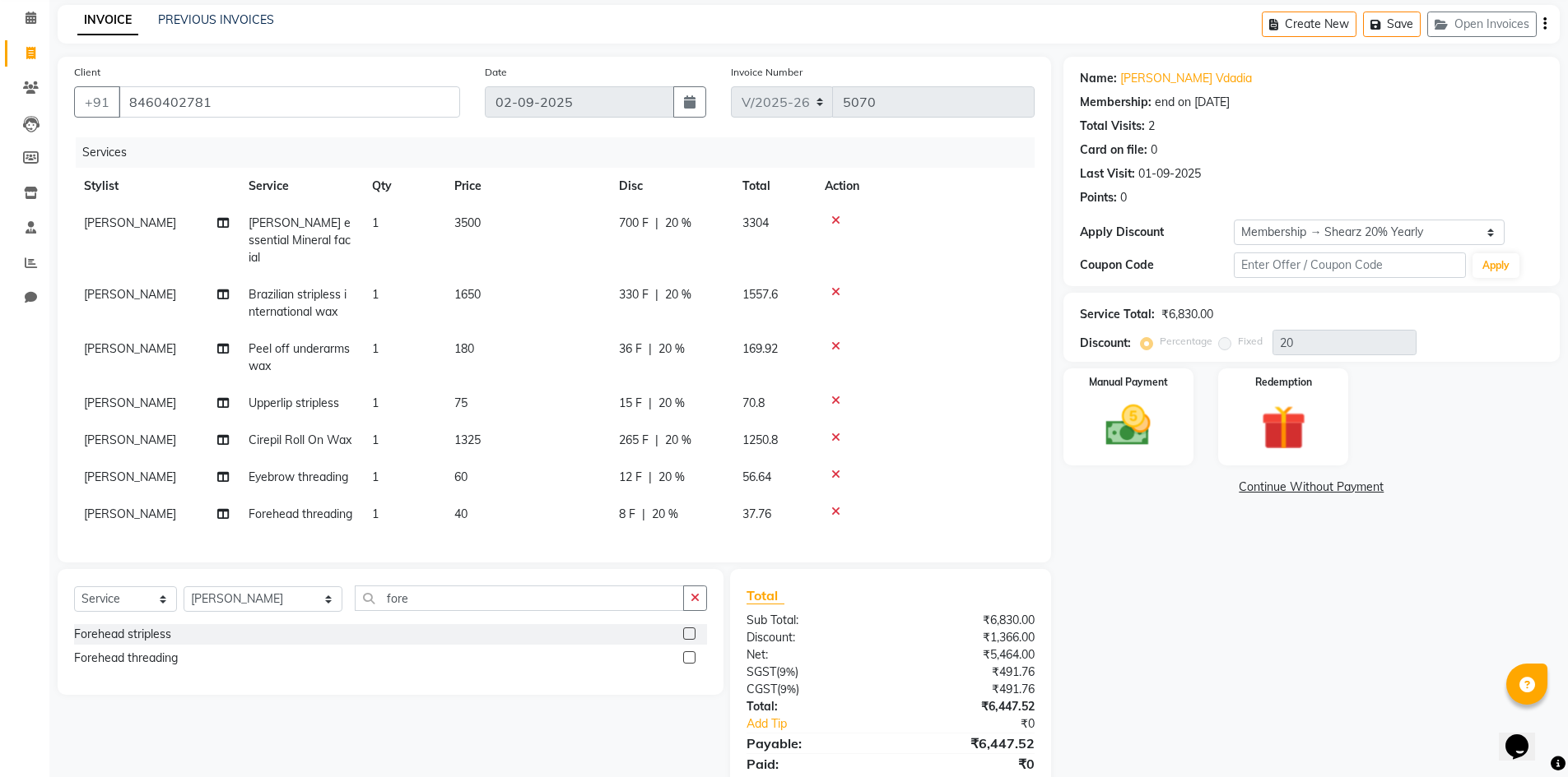
scroll to position [127, 0]
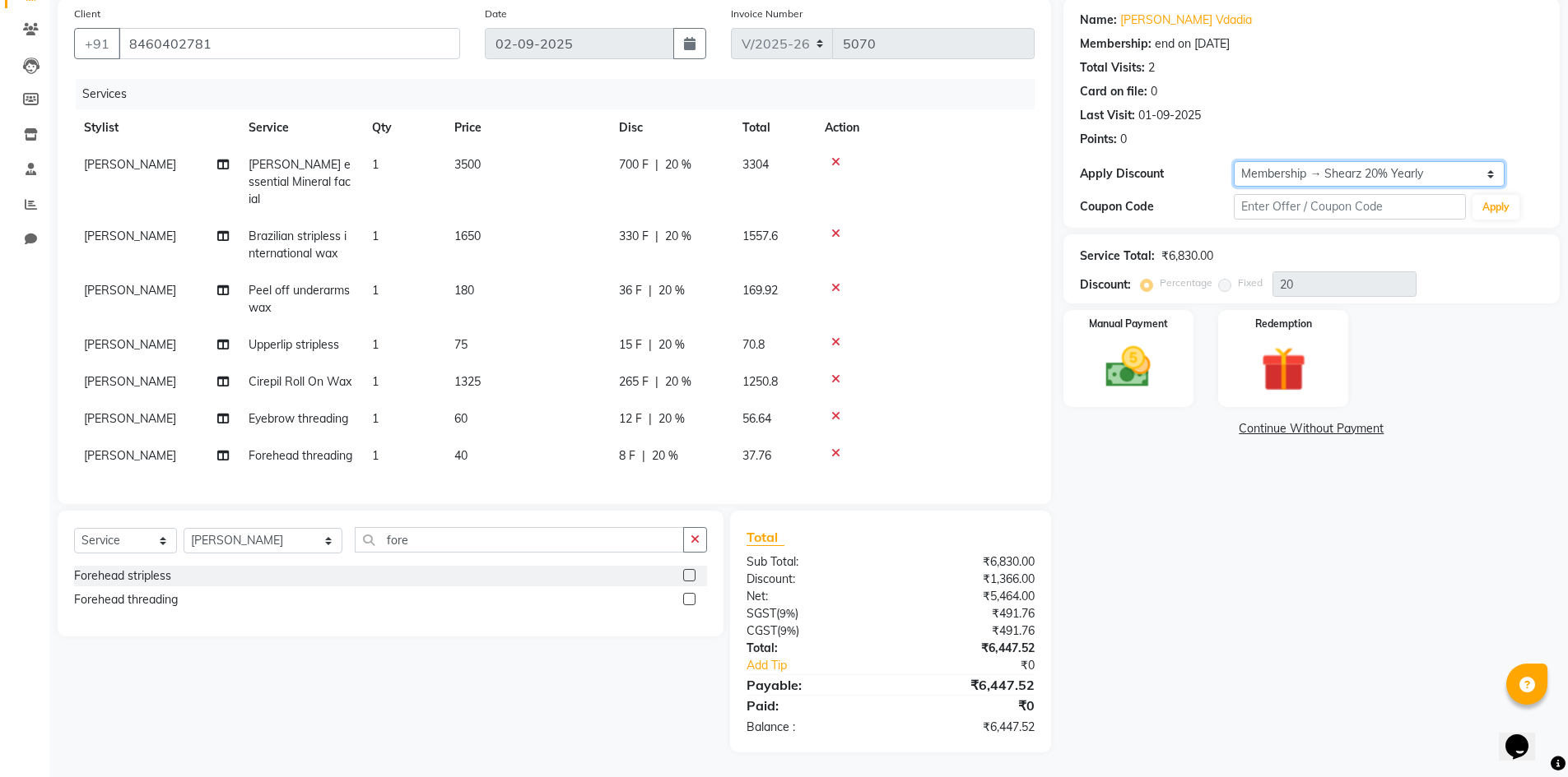
click at [1409, 165] on select "Select Membership → Shearz 20% Yearly" at bounding box center [1369, 174] width 271 height 26
click at [1234, 161] on select "Select Membership → Shearz 20% Yearly" at bounding box center [1369, 174] width 271 height 26
click at [1152, 359] on img at bounding box center [1129, 367] width 76 height 53
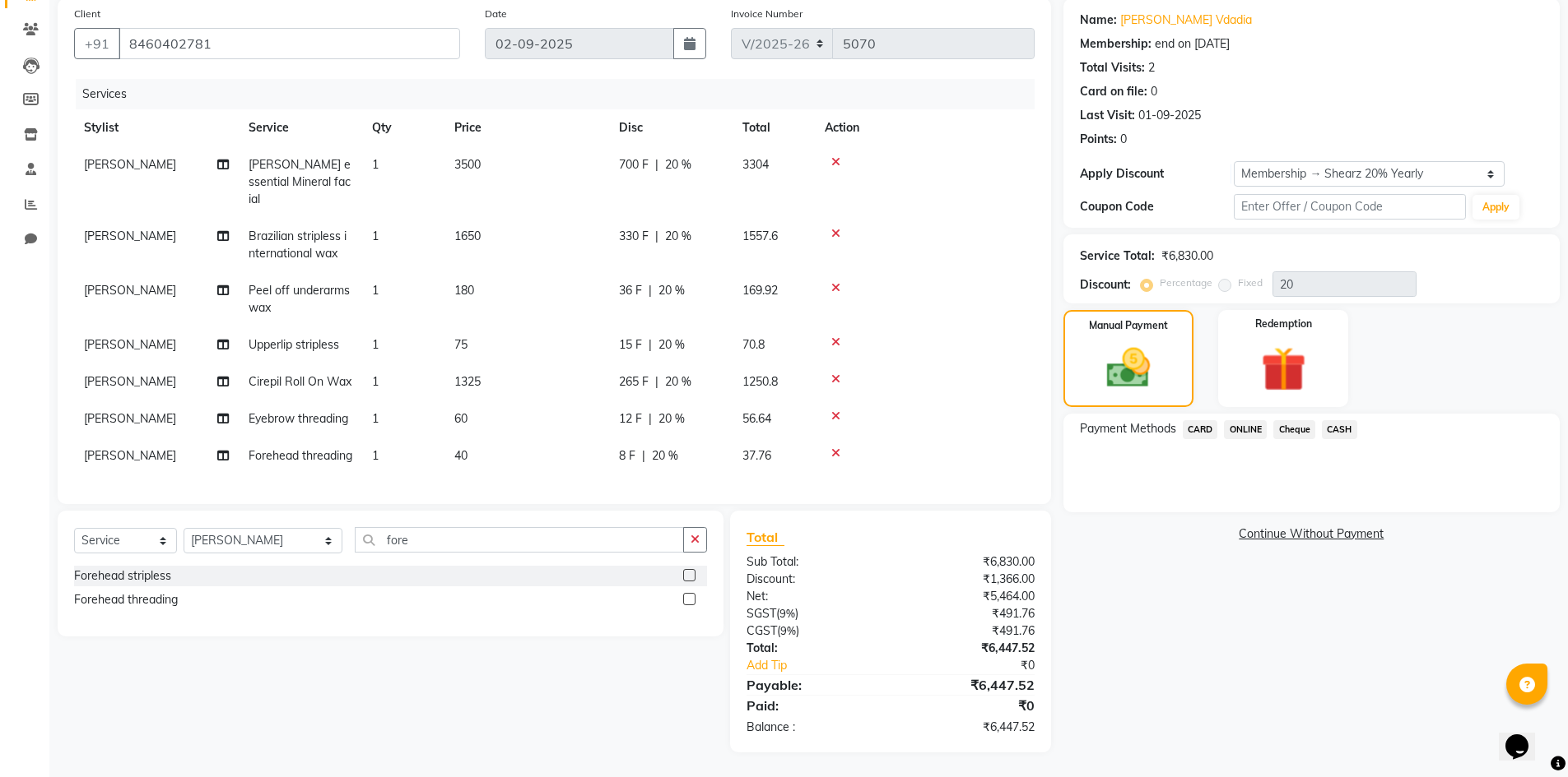
click at [1256, 421] on span "ONLINE" at bounding box center [1244, 430] width 43 height 19
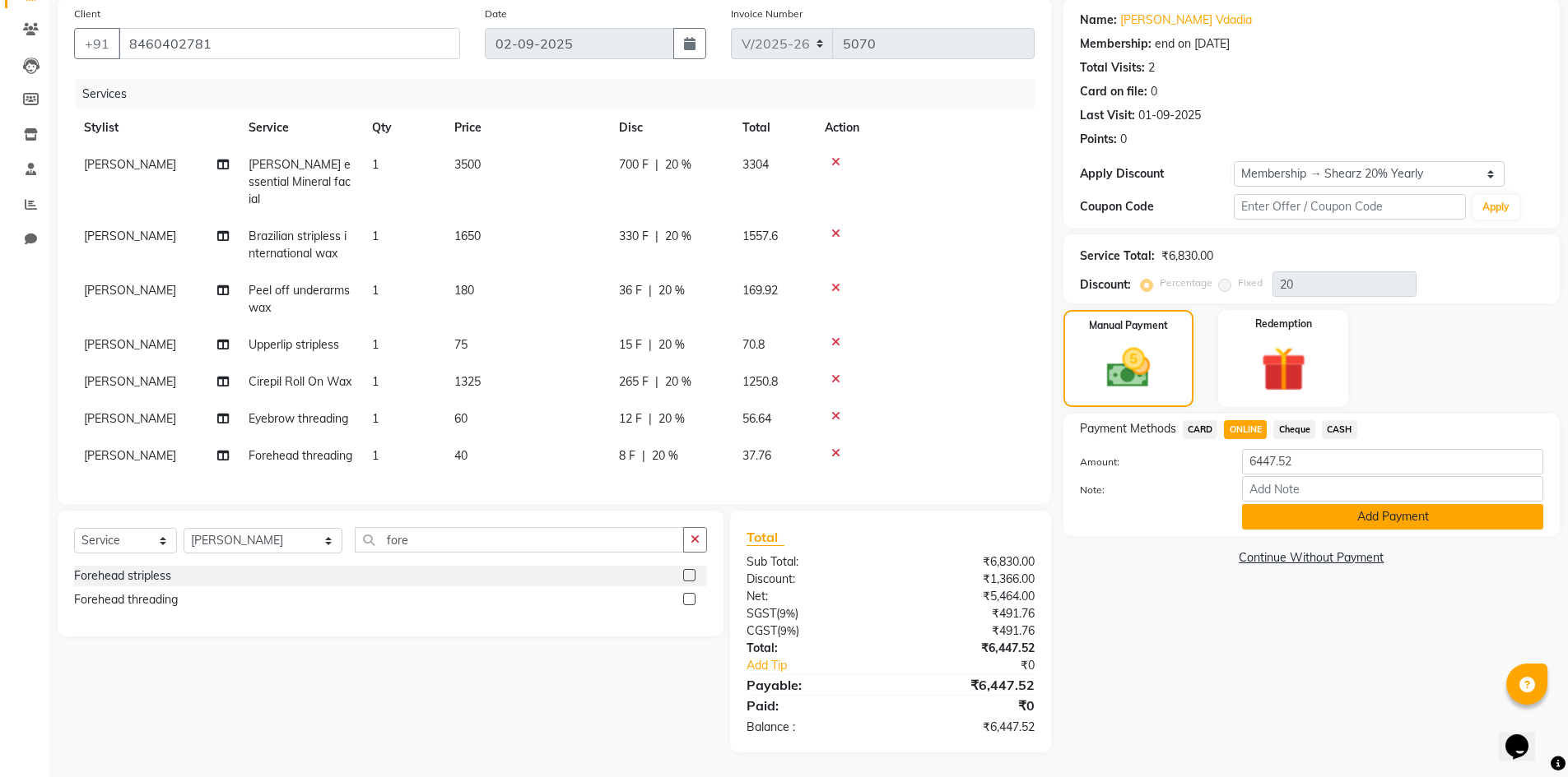
drag, startPoint x: 1258, startPoint y: 527, endPoint x: 1241, endPoint y: 478, distance: 51.9
click at [1256, 523] on button "Add Payment" at bounding box center [1391, 517] width 301 height 26
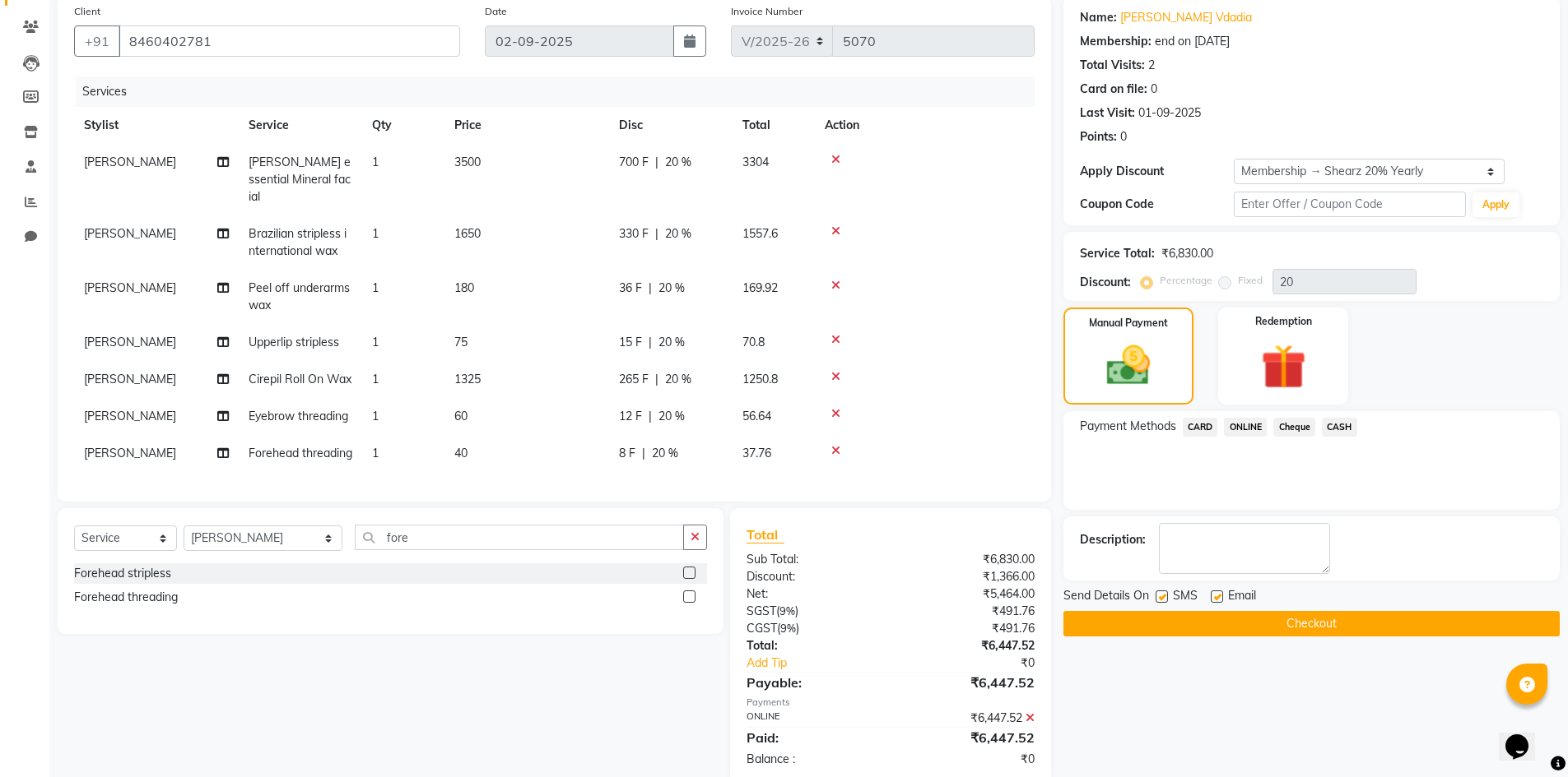
click at [1266, 638] on div "Name: [PERSON_NAME] Vdadia Membership: end on [DATE] Total Visits: 2 Card on fi…" at bounding box center [1317, 391] width 509 height 789
click at [1266, 625] on button "Checkout" at bounding box center [1311, 623] width 496 height 26
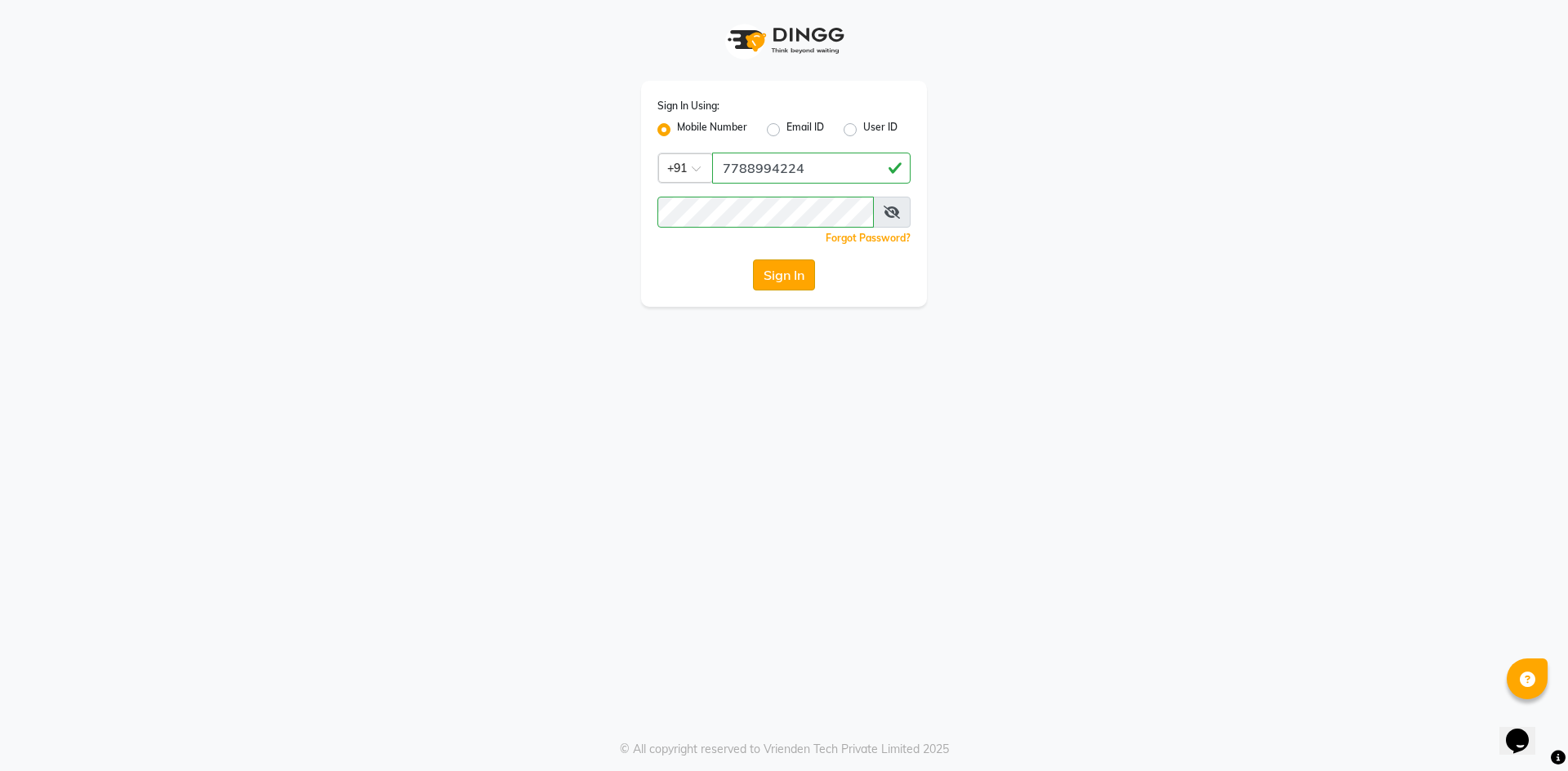
click at [788, 279] on button "Sign In" at bounding box center [784, 275] width 62 height 31
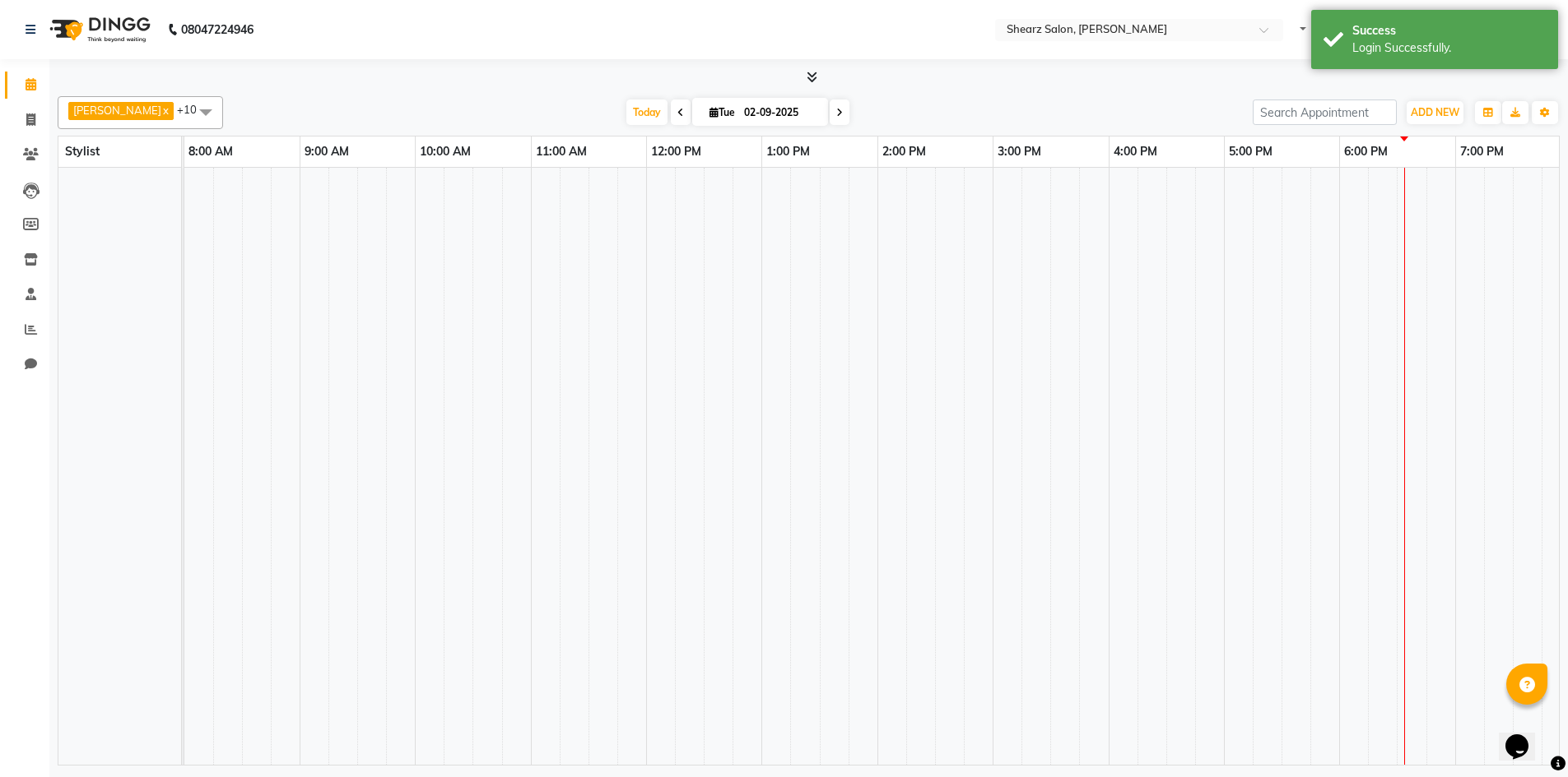
select select "en"
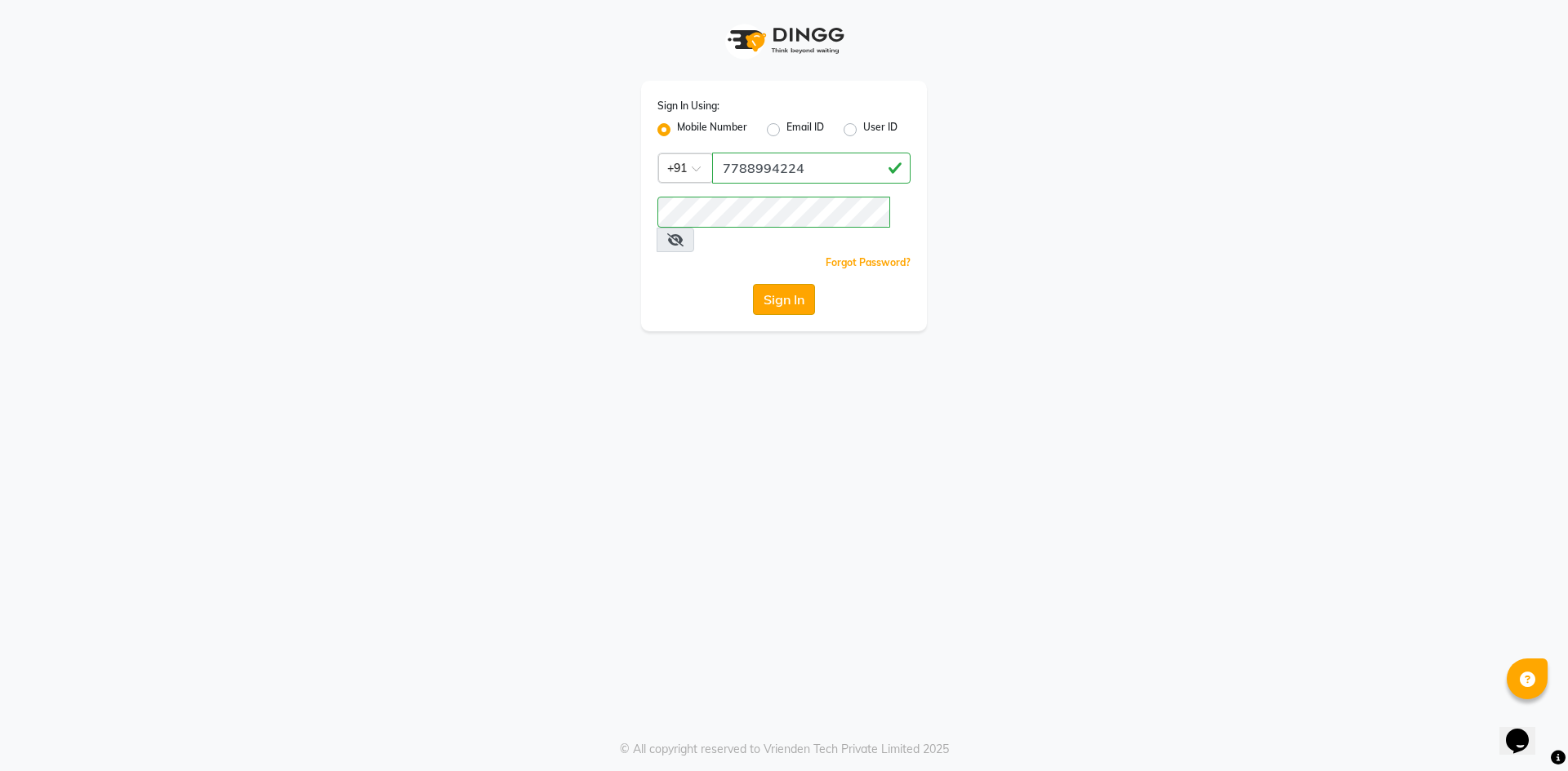
click at [788, 284] on button "Sign In" at bounding box center [784, 299] width 62 height 31
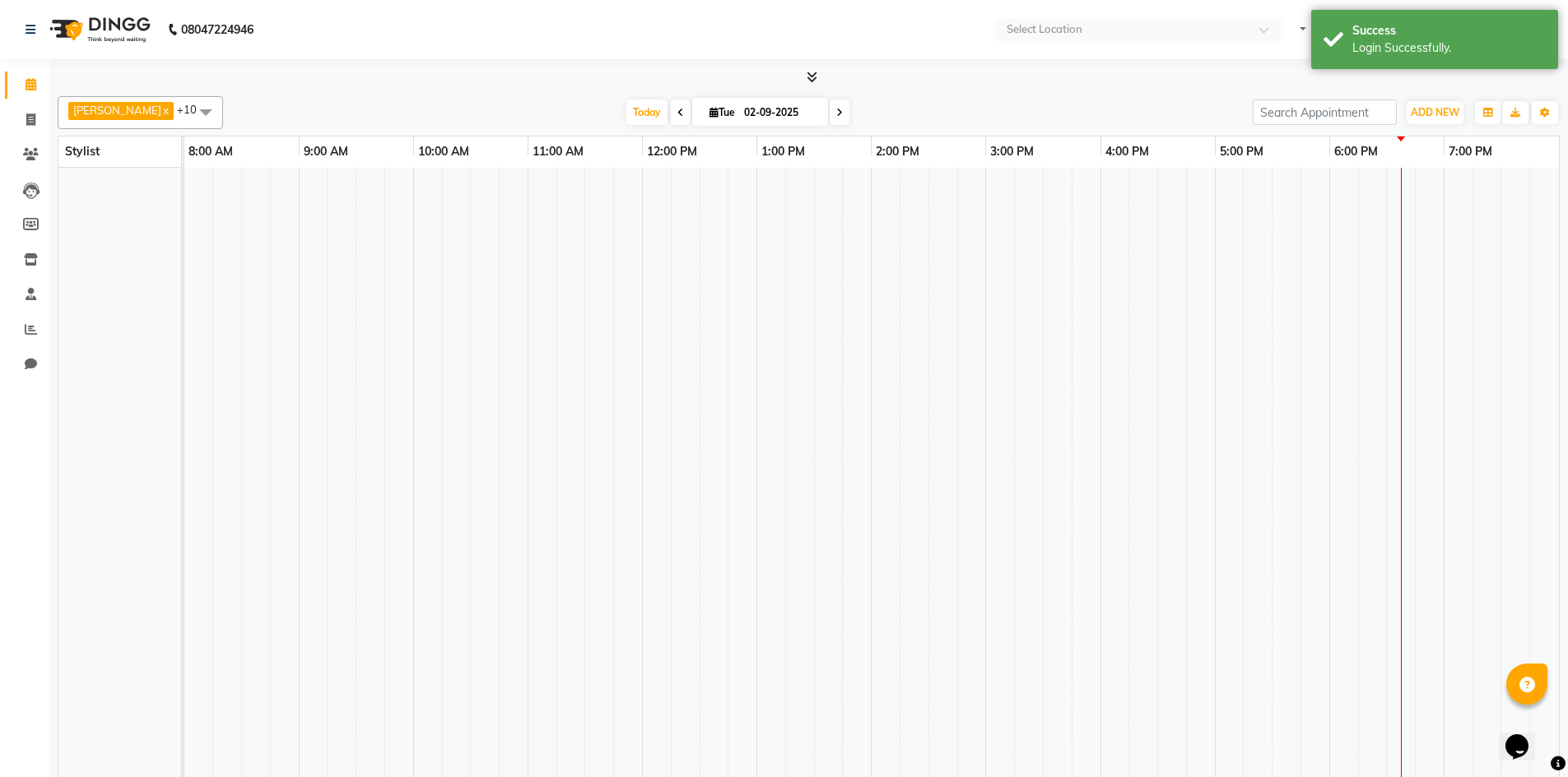
select select "en"
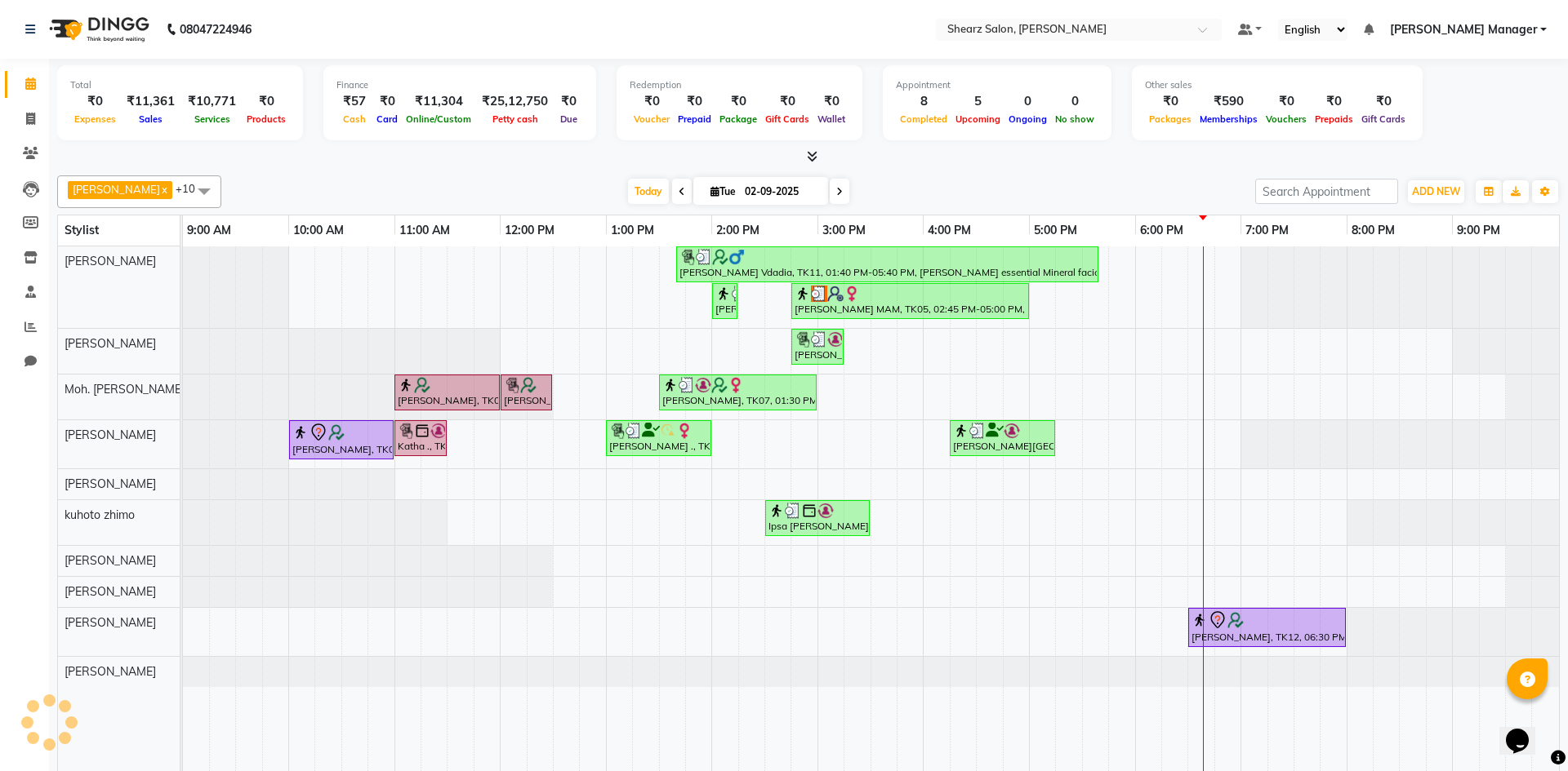
click at [920, 348] on div "Pranav Vdadia, TK11, 01:40 PM-05:40 PM, Remy laure essential Mineral facial,Bra…" at bounding box center [870, 509] width 1376 height 525
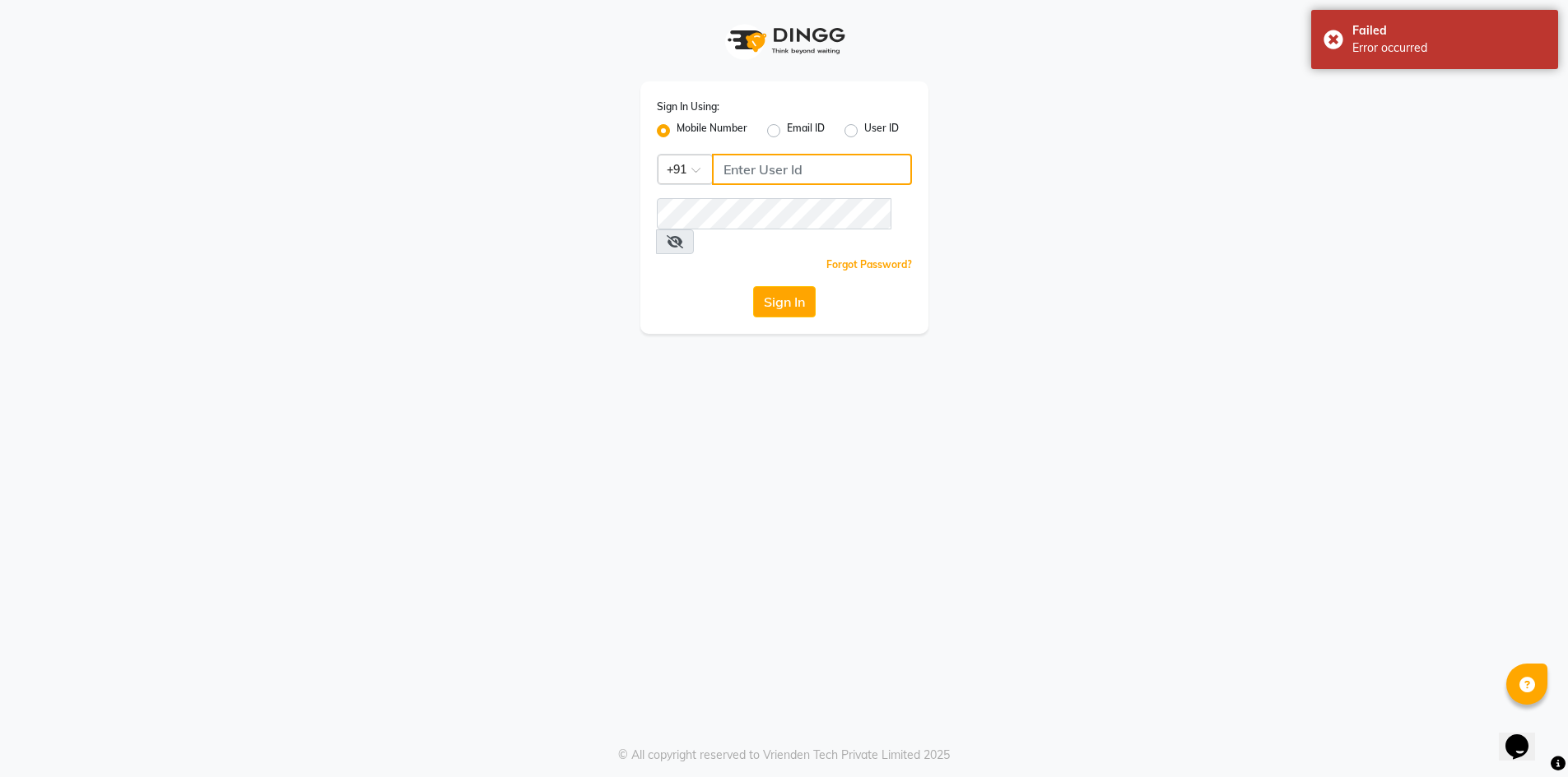
type input "7788994224"
